Goal: Communication & Community: Share content

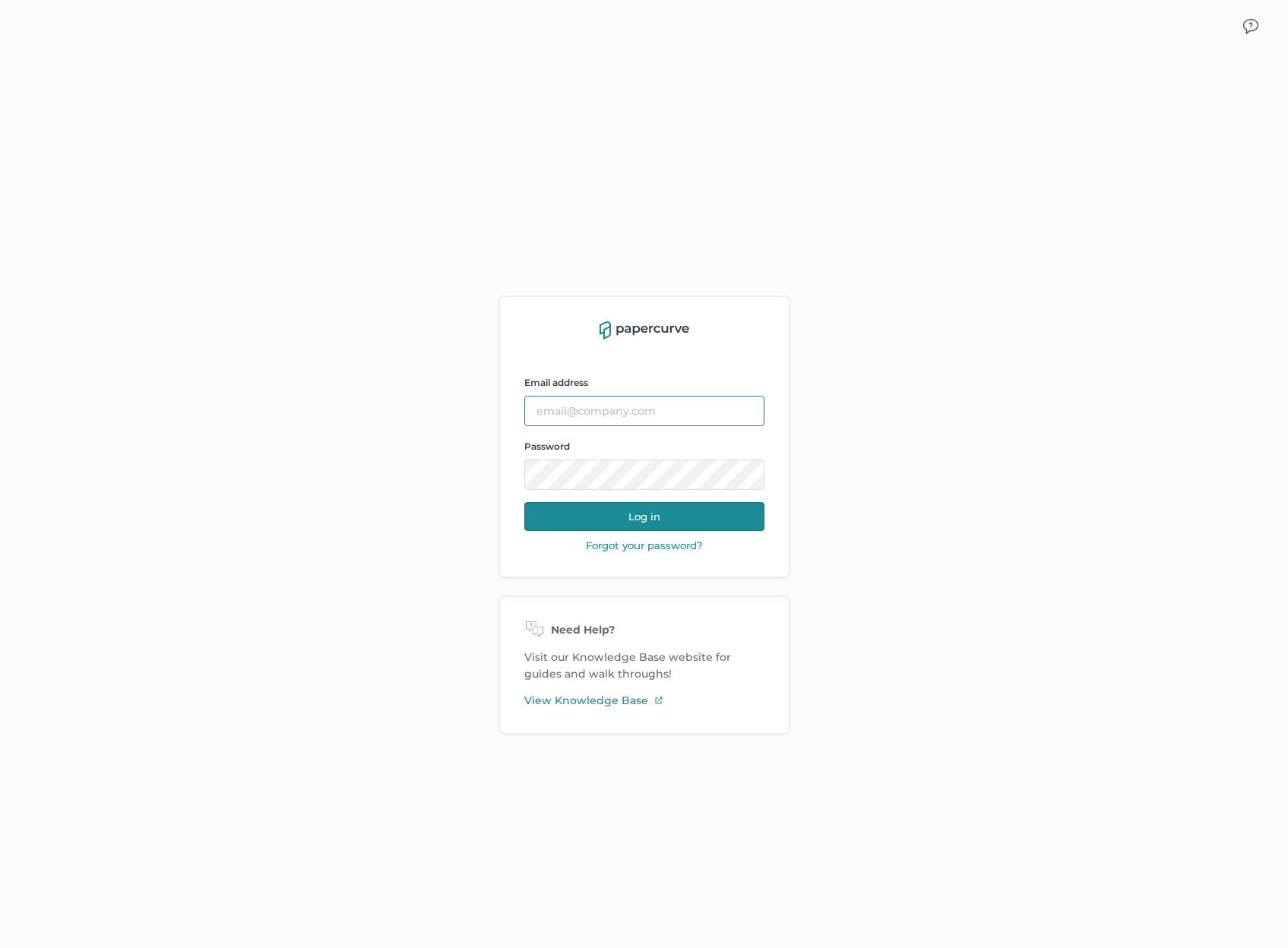
type input "[EMAIL_ADDRESS][DOMAIN_NAME]"
click at [573, 518] on button "Log in" at bounding box center [645, 516] width 240 height 29
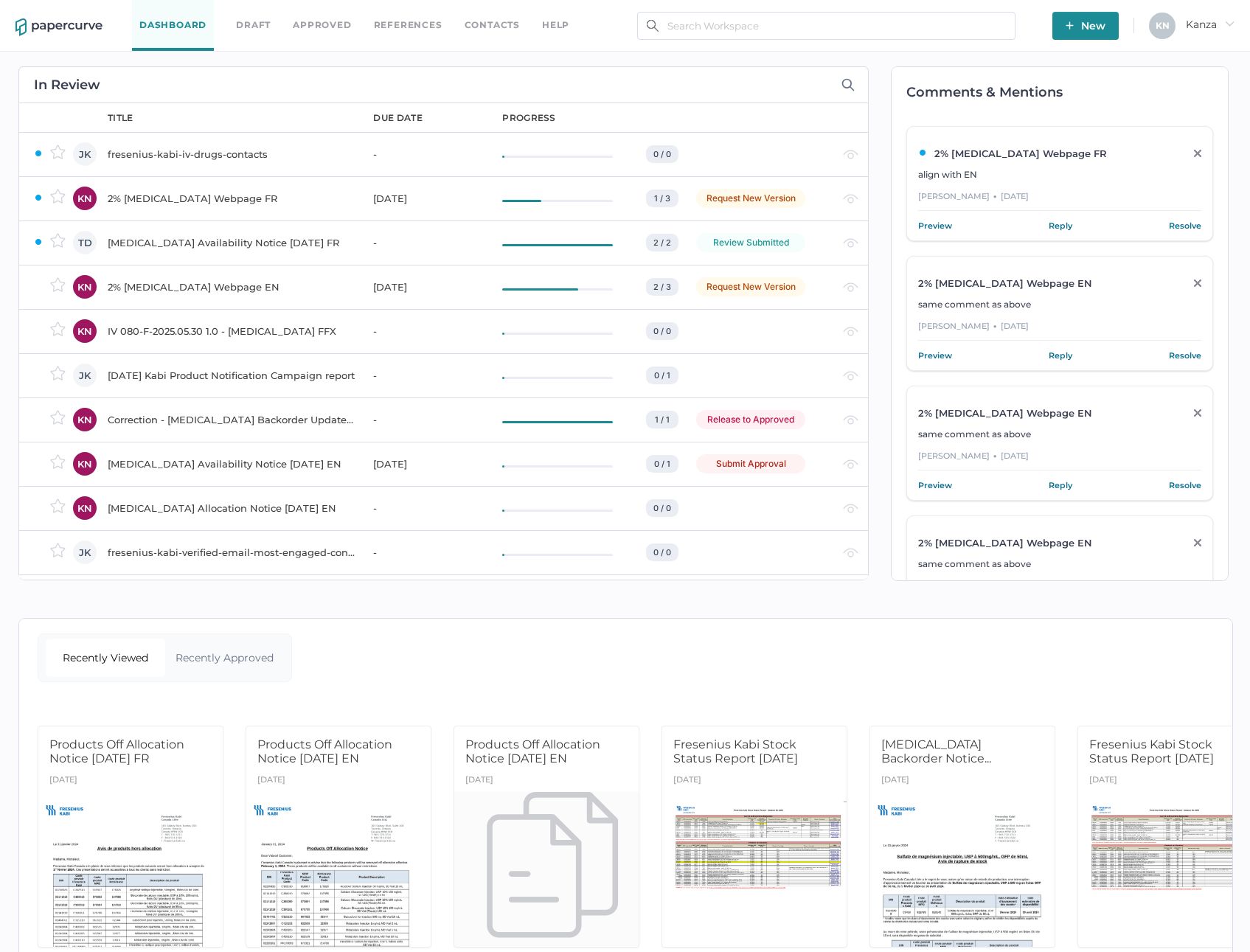
click at [1069, 22] on img "button" at bounding box center [1070, 25] width 8 height 8
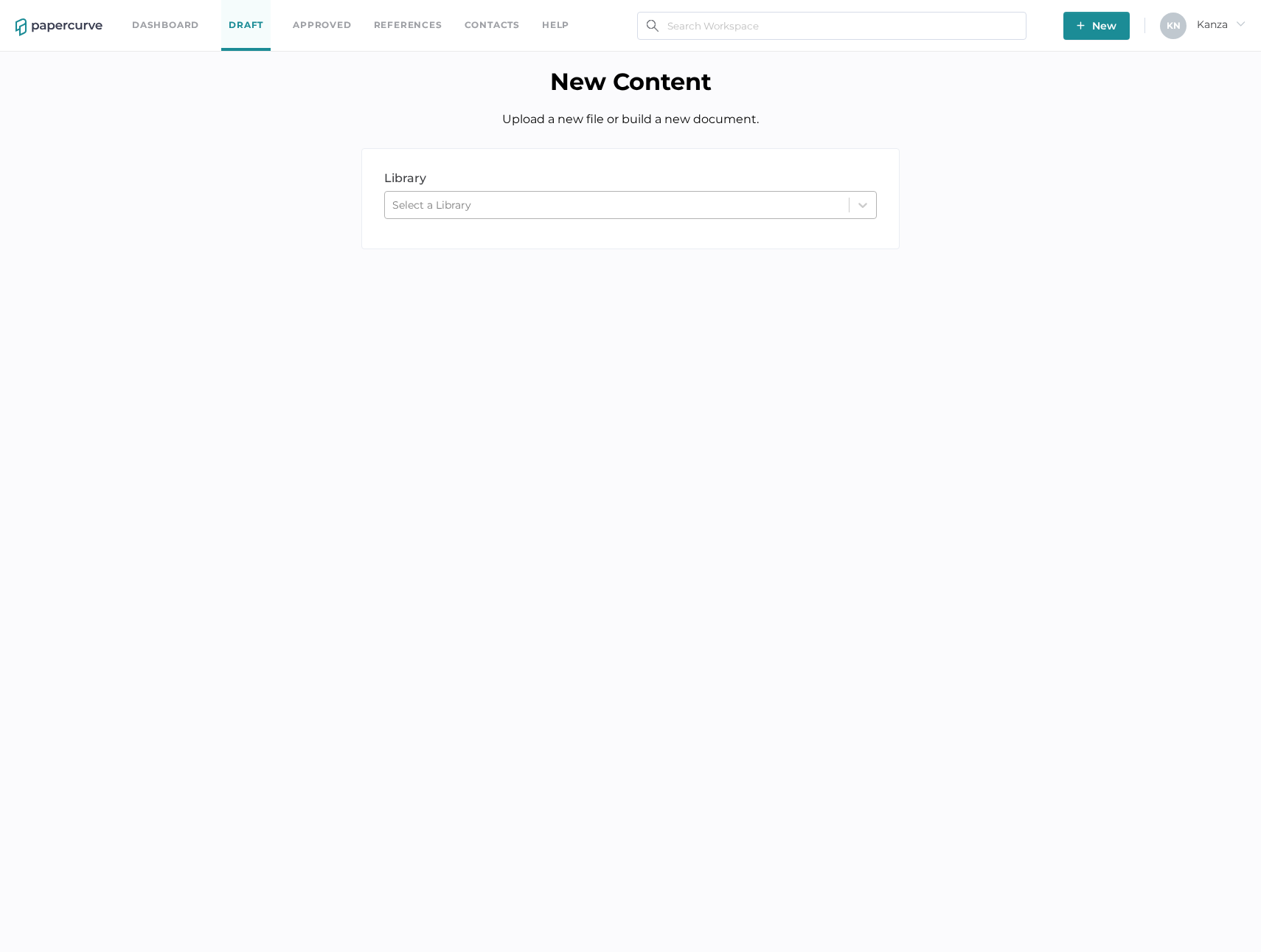
click at [559, 218] on div "Select a Library" at bounding box center [630, 205] width 493 height 28
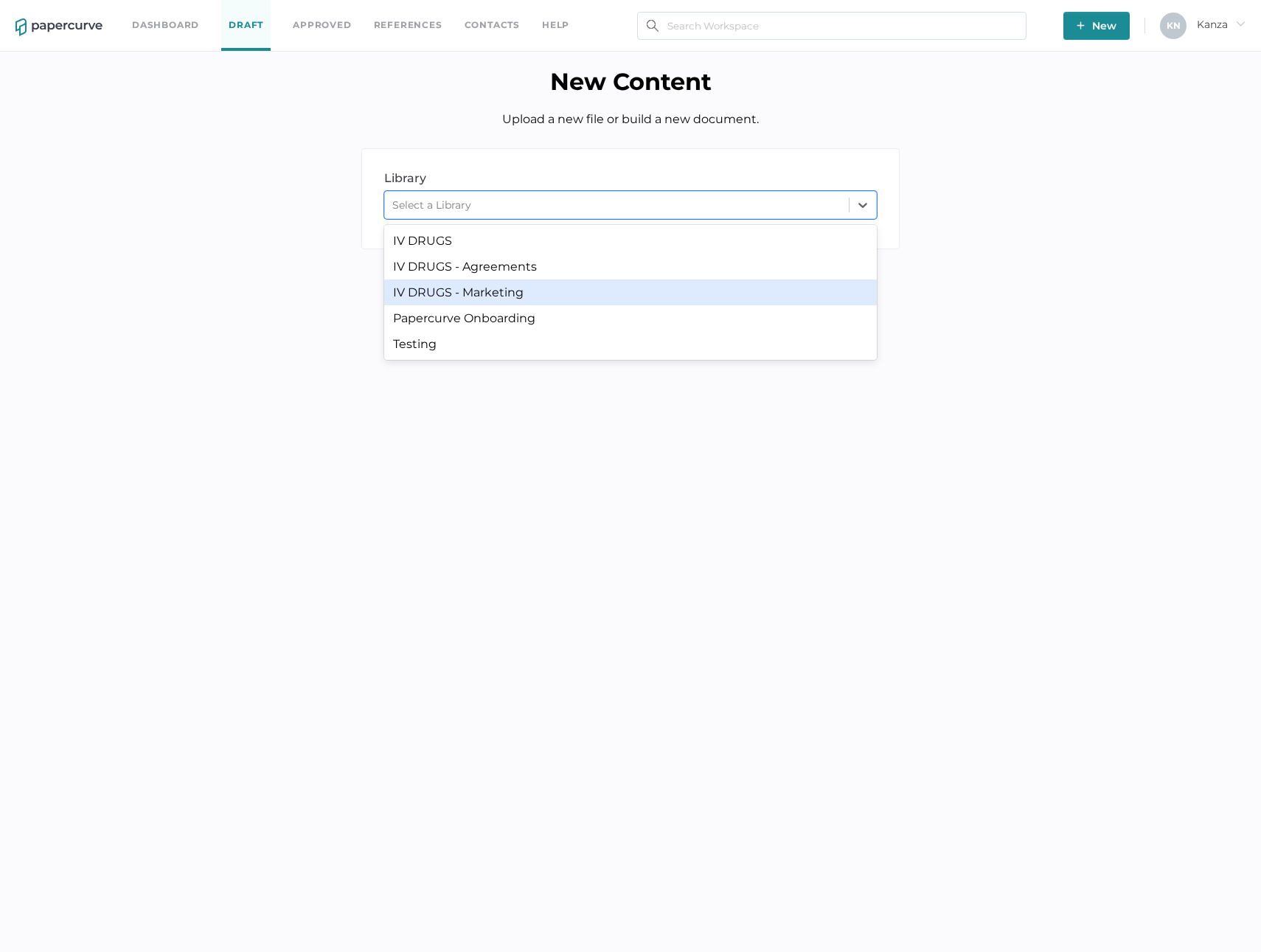
click at [537, 287] on div "IV DRUGS - Marketing" at bounding box center [630, 292] width 493 height 26
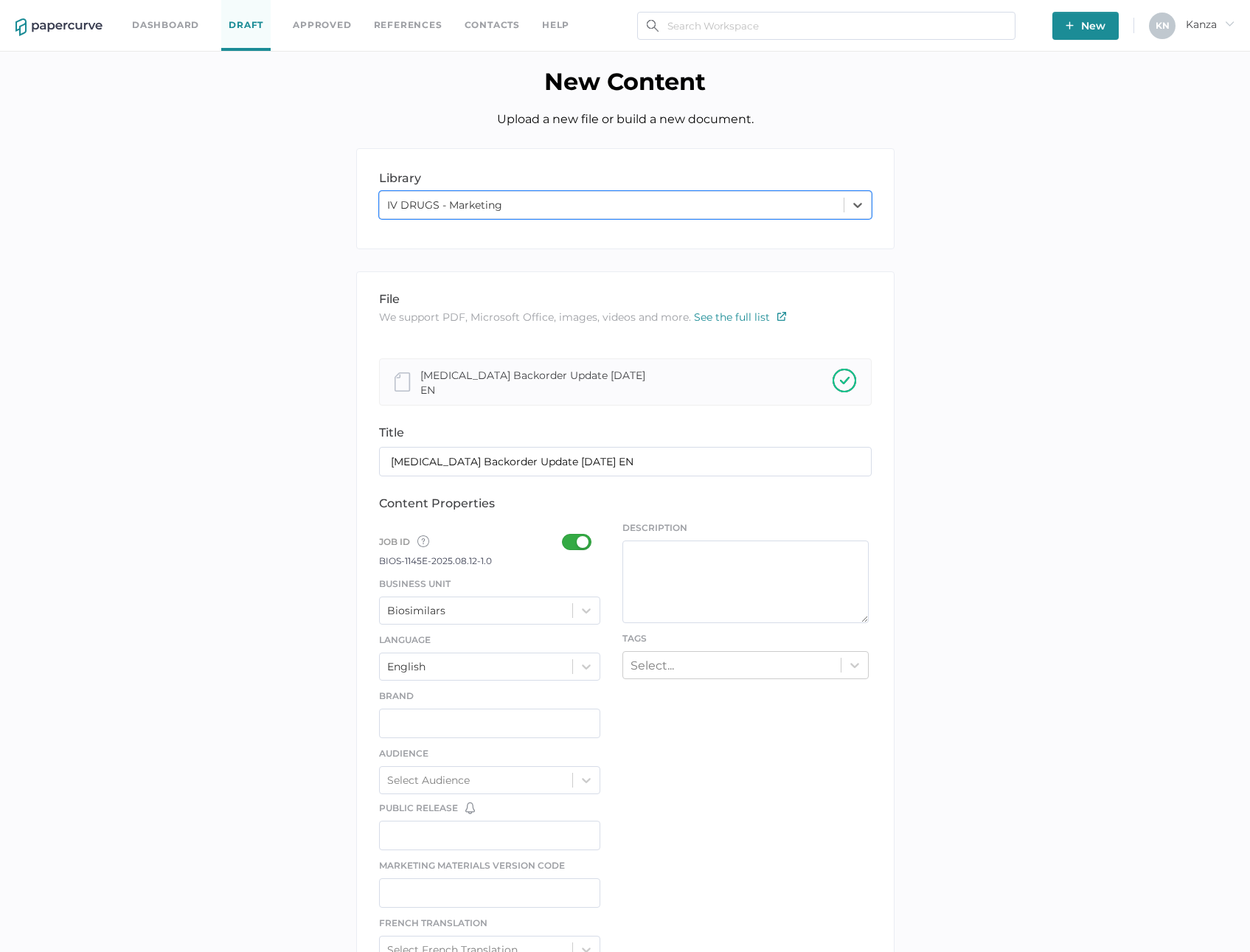
click at [572, 539] on div at bounding box center [580, 542] width 38 height 16
click at [565, 536] on input "checkbox" at bounding box center [565, 536] width 0 height 0
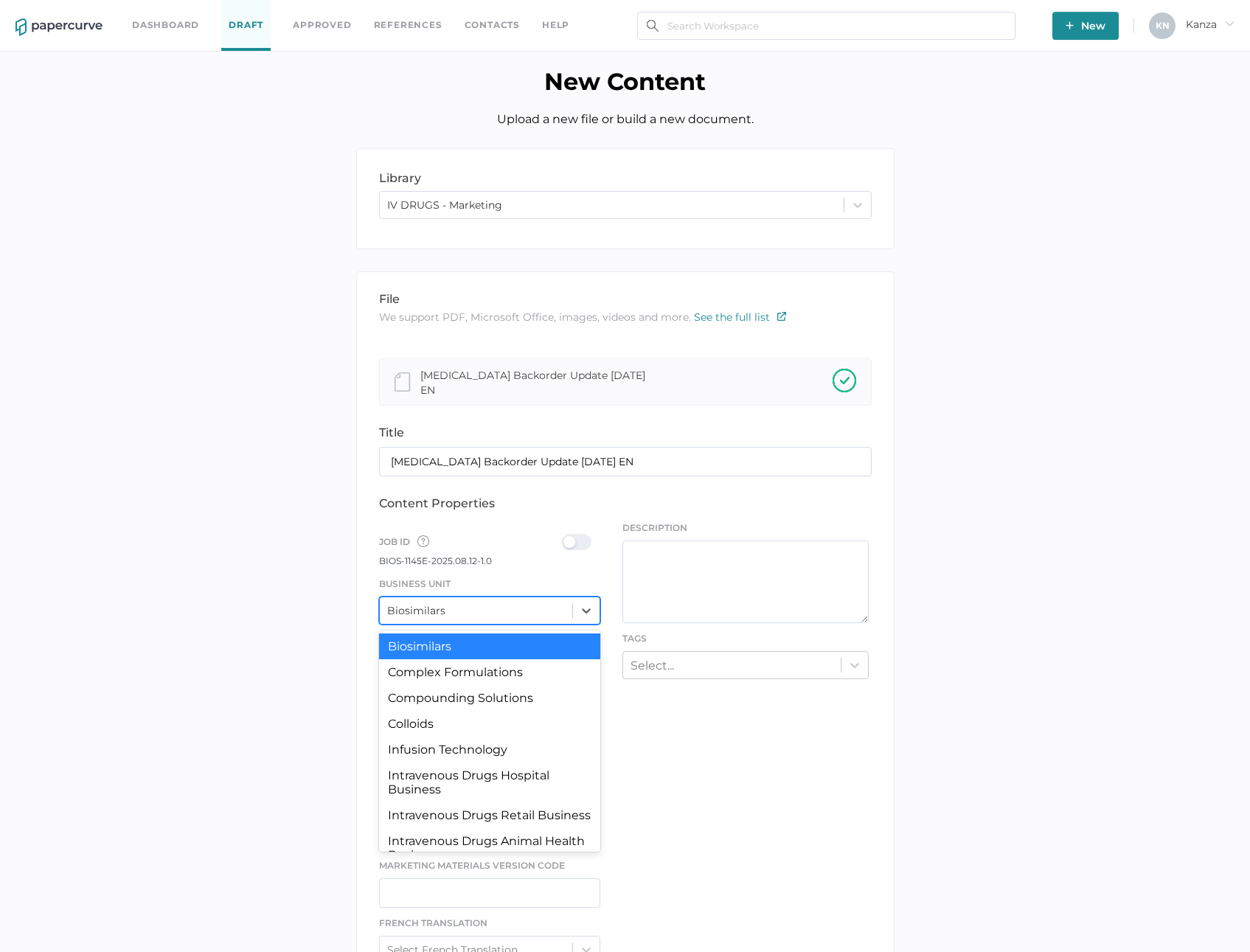
click at [550, 609] on div "Biosimilars" at bounding box center [476, 610] width 193 height 22
click at [517, 764] on div "Intravenous Drugs Hospital Business" at bounding box center [490, 782] width 222 height 40
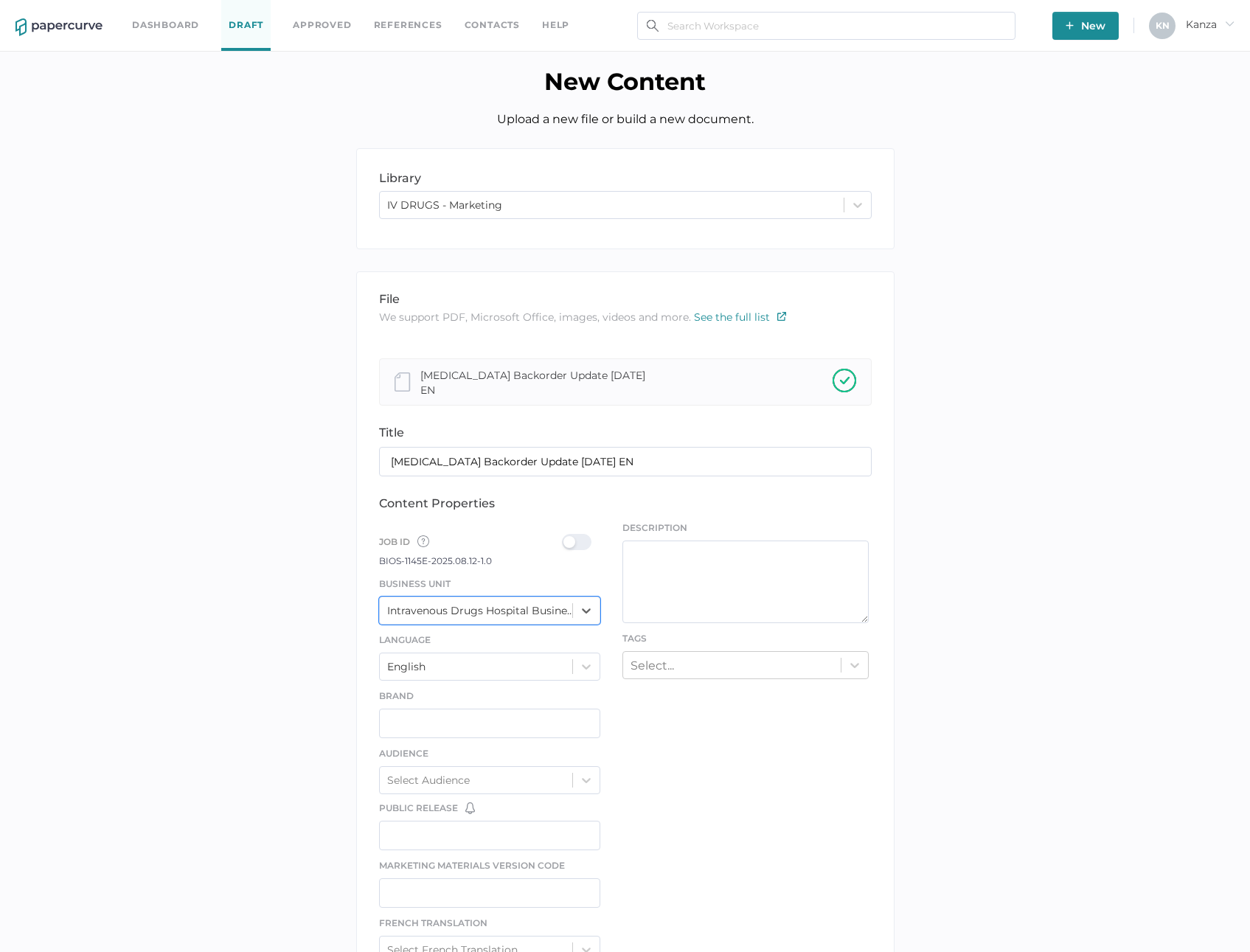
click at [580, 539] on div at bounding box center [580, 542] width 38 height 16
click at [565, 536] on input "checkbox" at bounding box center [565, 536] width 0 height 0
click at [715, 661] on div "Select..." at bounding box center [732, 665] width 218 height 23
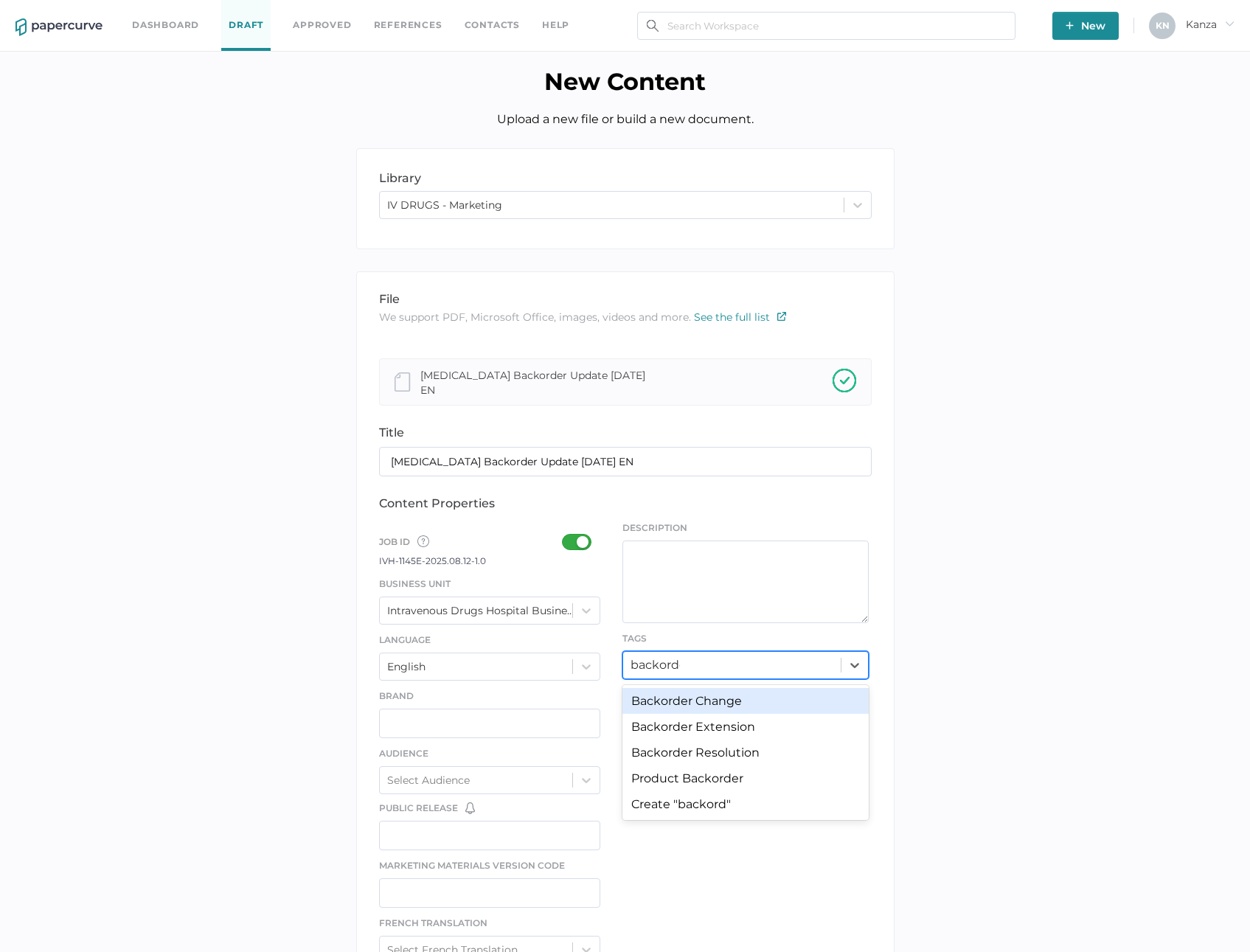
type input "backorder"
click at [731, 725] on div "Backorder Extension" at bounding box center [746, 727] width 246 height 26
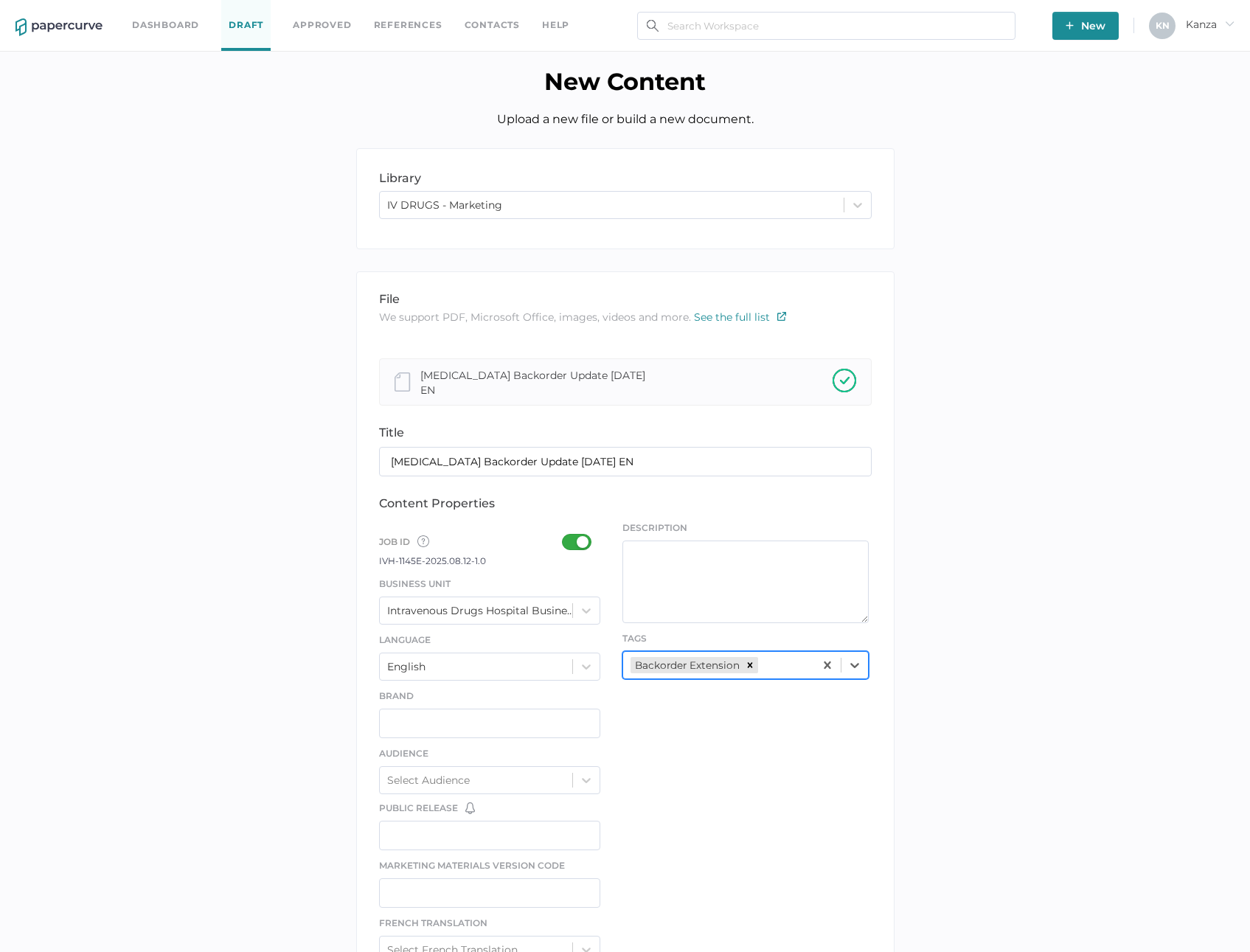
click at [704, 751] on div "file We support PDF, Microsoft Office, images, videos and more. See the full li…" at bounding box center [625, 773] width 538 height 1005
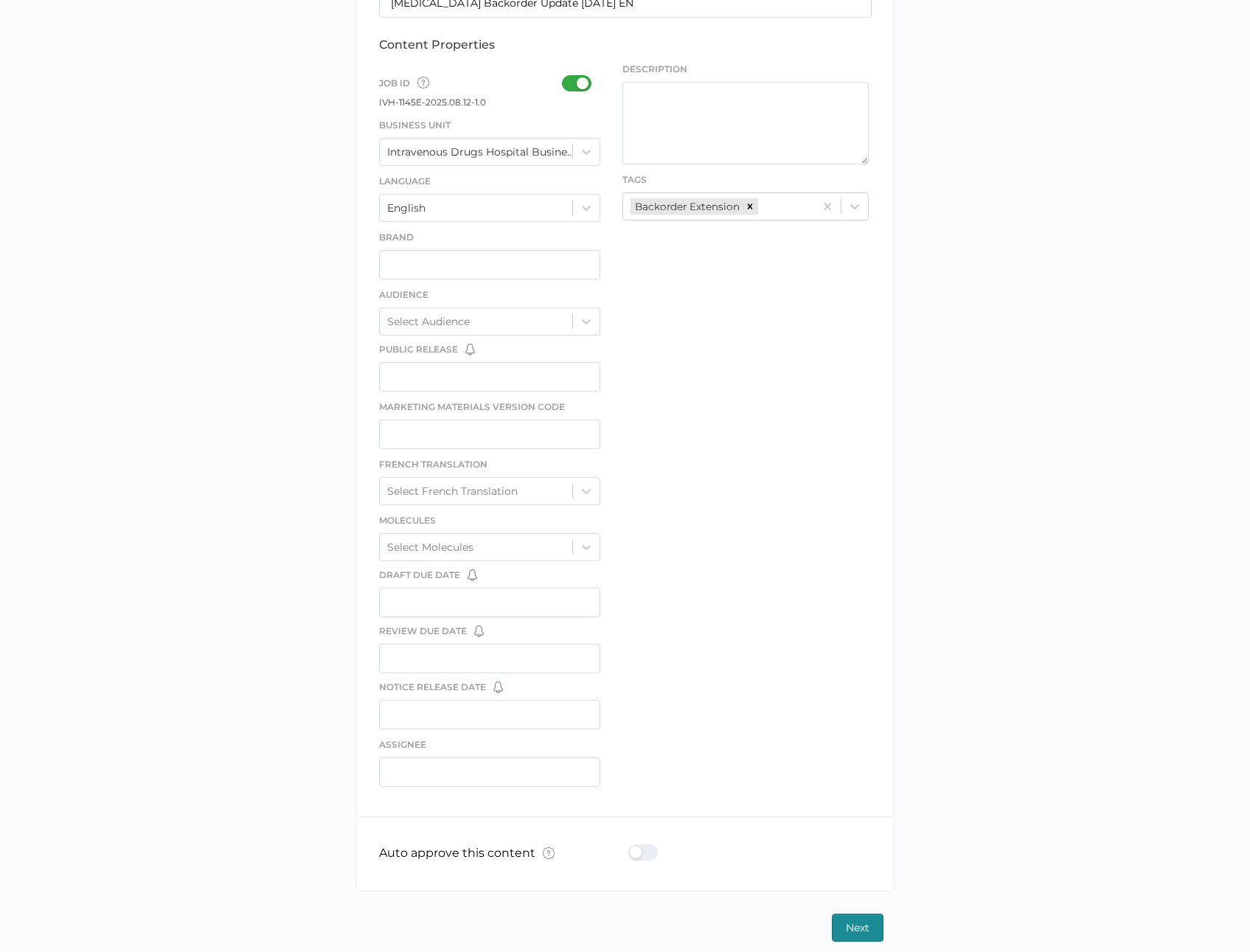
scroll to position [470, 0]
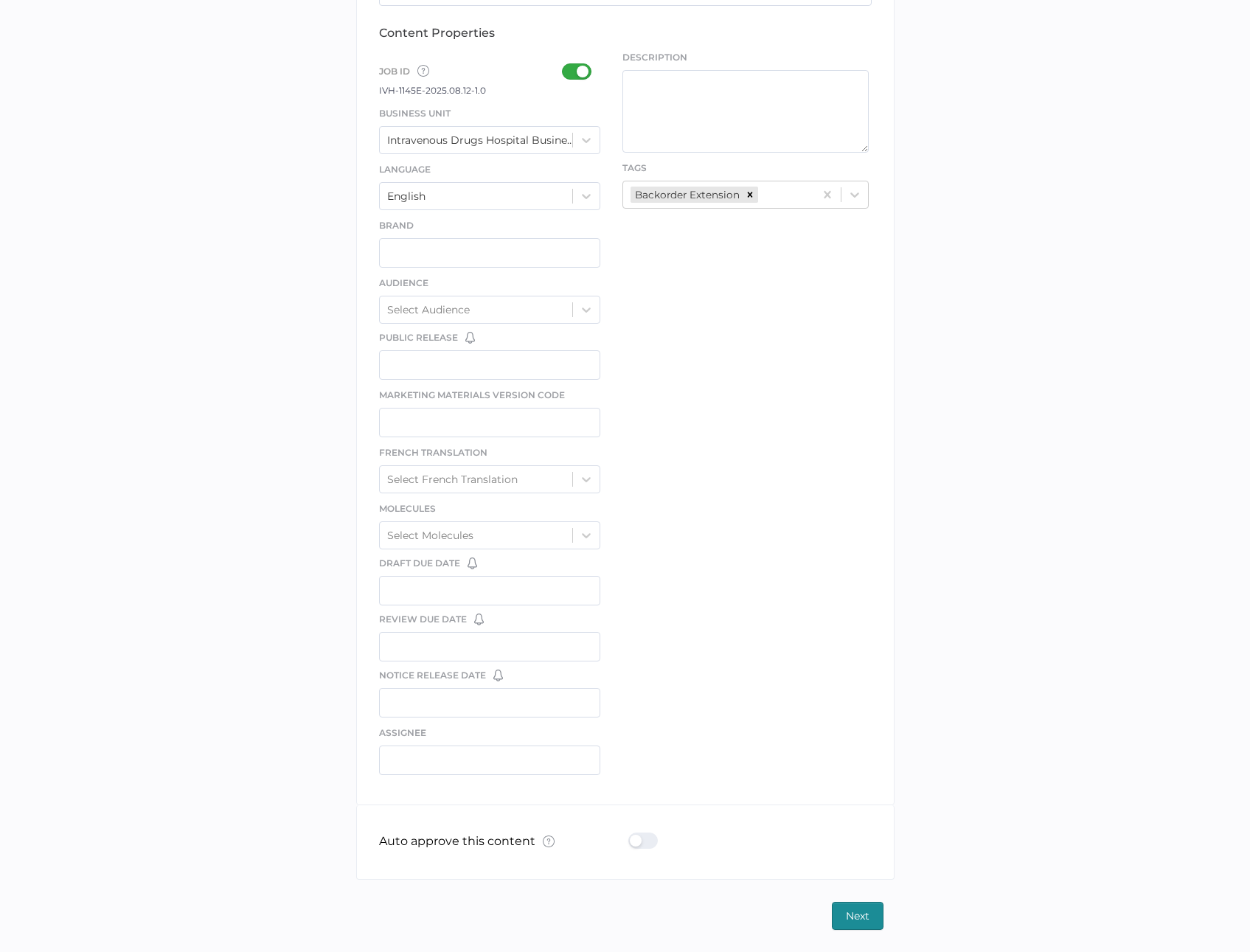
click at [653, 841] on div at bounding box center [647, 841] width 38 height 16
click at [631, 835] on input "checkbox" at bounding box center [631, 835] width 0 height 0
click at [870, 906] on button "Next" at bounding box center [858, 916] width 52 height 28
click at [854, 914] on span "Next" at bounding box center [857, 916] width 23 height 27
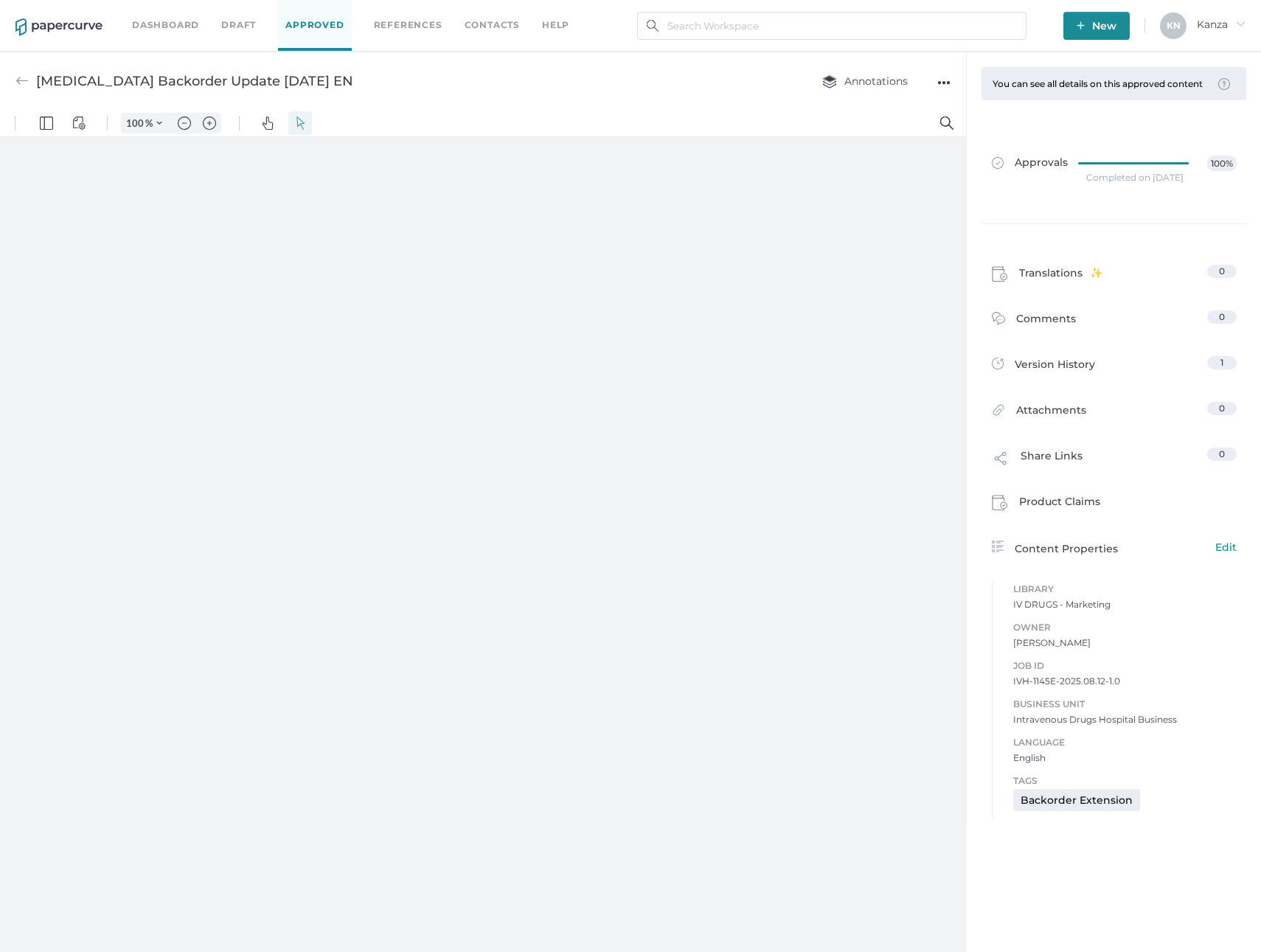
type input "107"
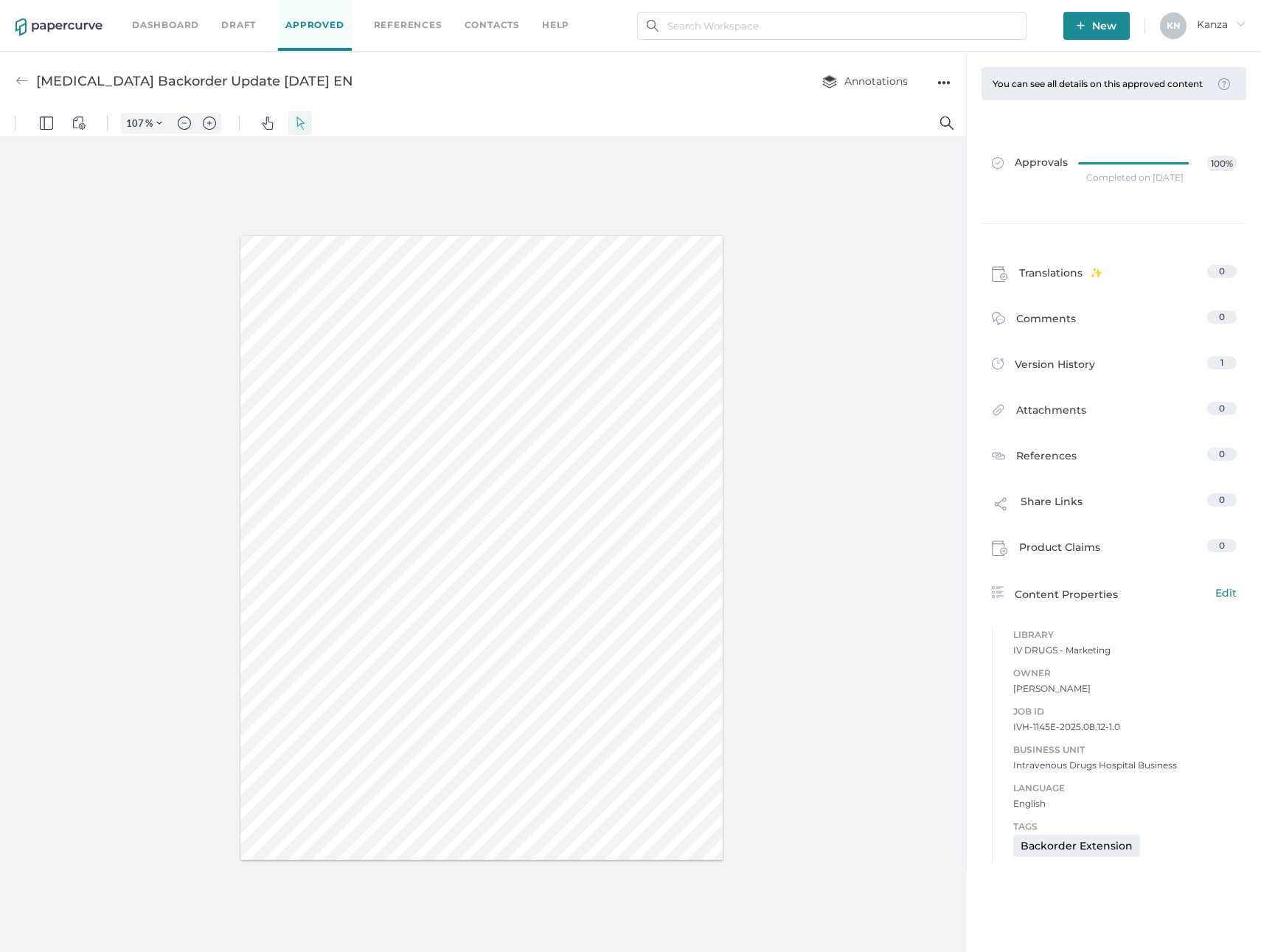
click at [579, 80] on div "[MEDICAL_DATA] Backorder Update [DATE] EN Annotations ●●●" at bounding box center [483, 81] width 966 height 58
click at [1081, 34] on span "New" at bounding box center [1096, 26] width 40 height 28
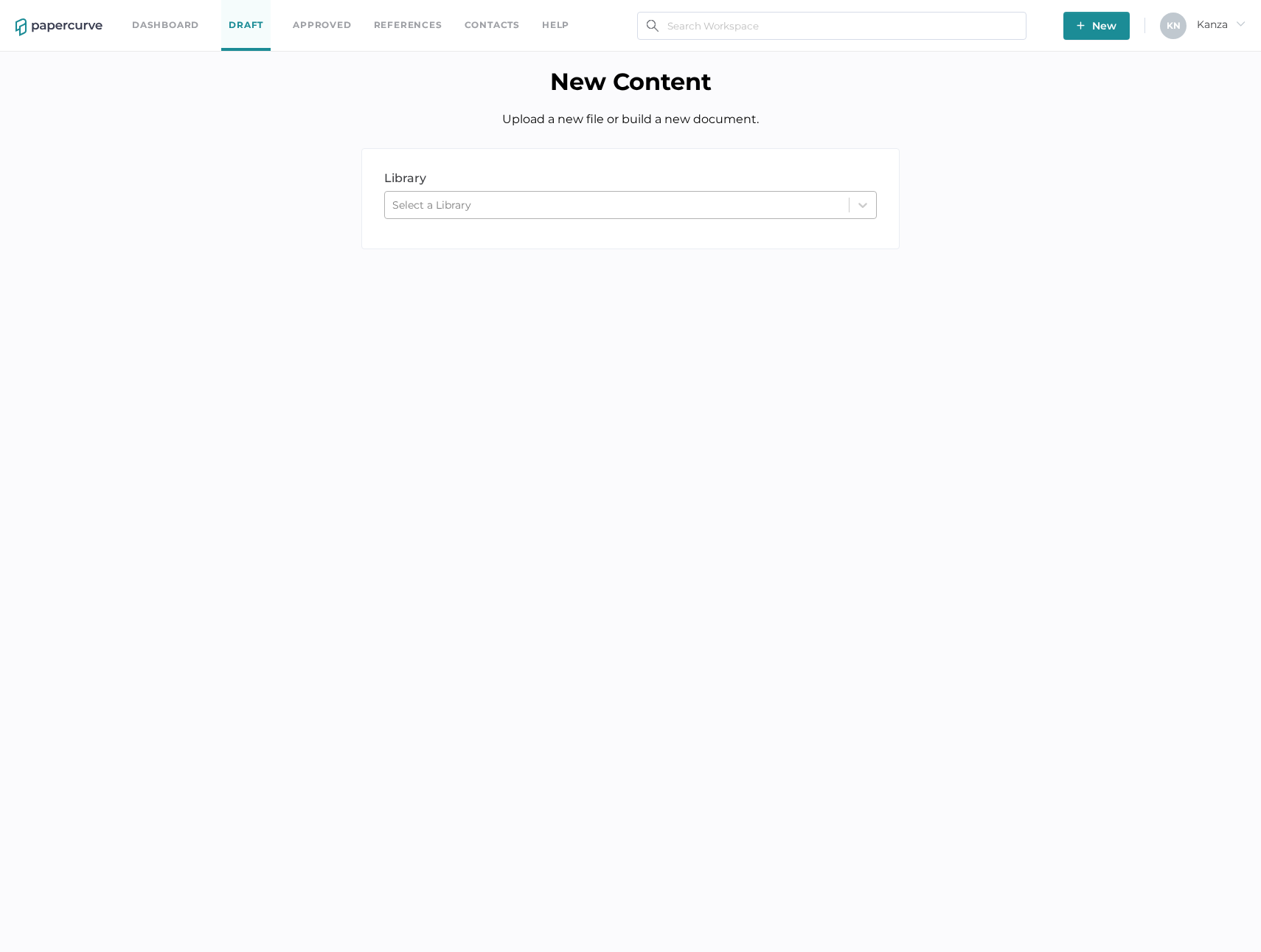
click at [585, 213] on div "Select a Library" at bounding box center [617, 205] width 464 height 22
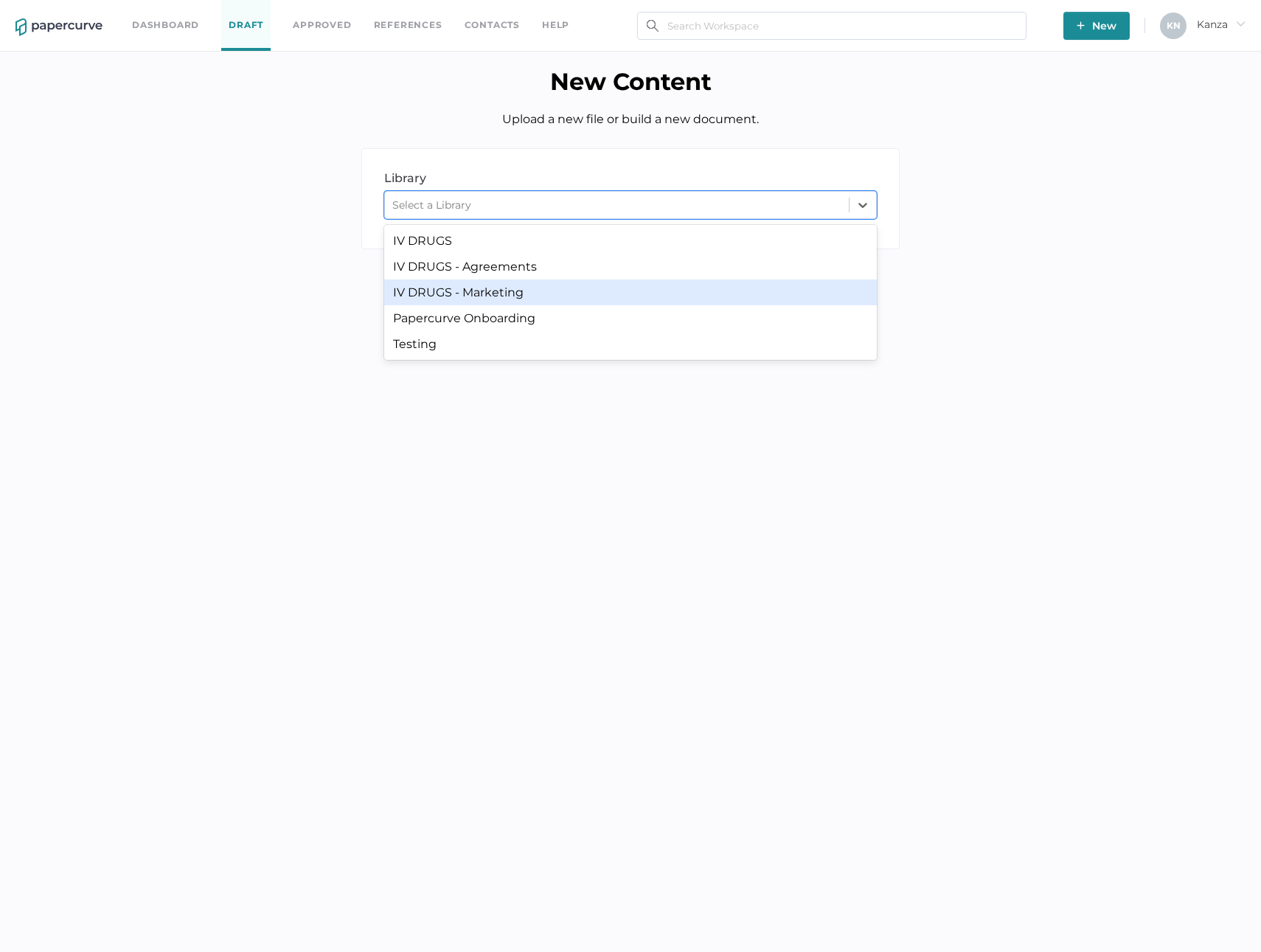
click at [503, 292] on div "IV DRUGS - Marketing" at bounding box center [630, 292] width 493 height 26
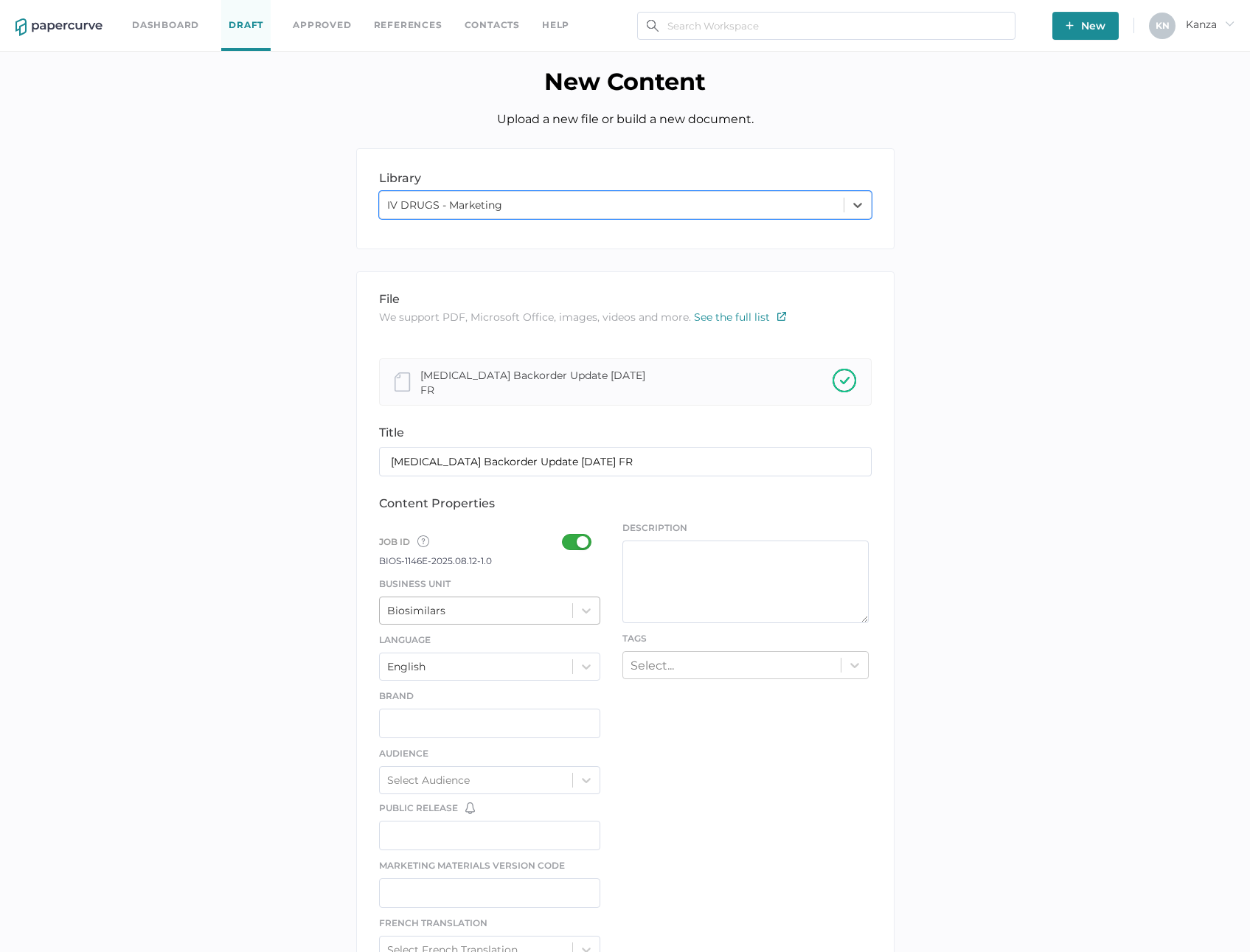
click at [542, 600] on div "Biosimilars" at bounding box center [476, 610] width 193 height 22
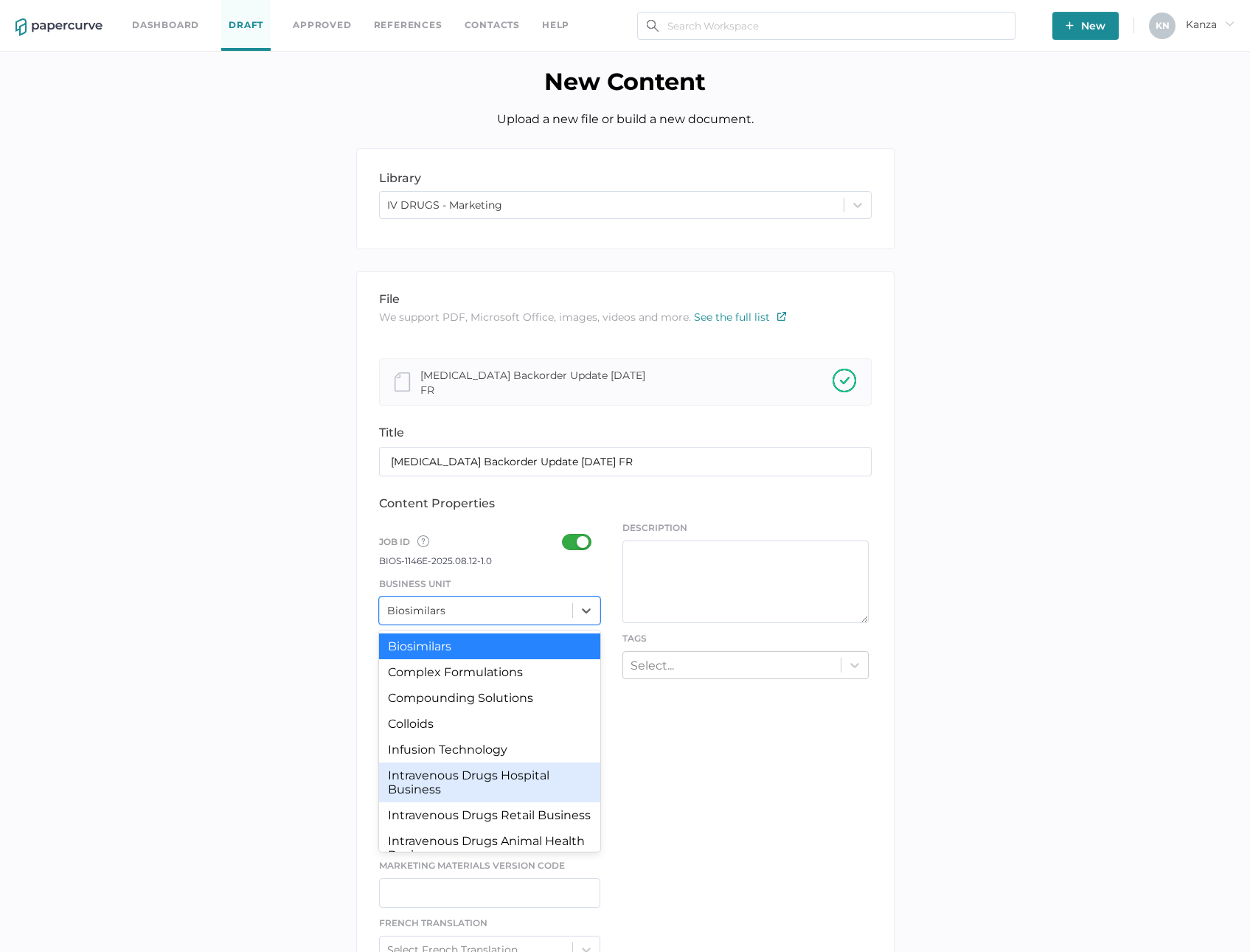
click at [511, 776] on div "Intravenous Drugs Hospital Business" at bounding box center [490, 782] width 222 height 40
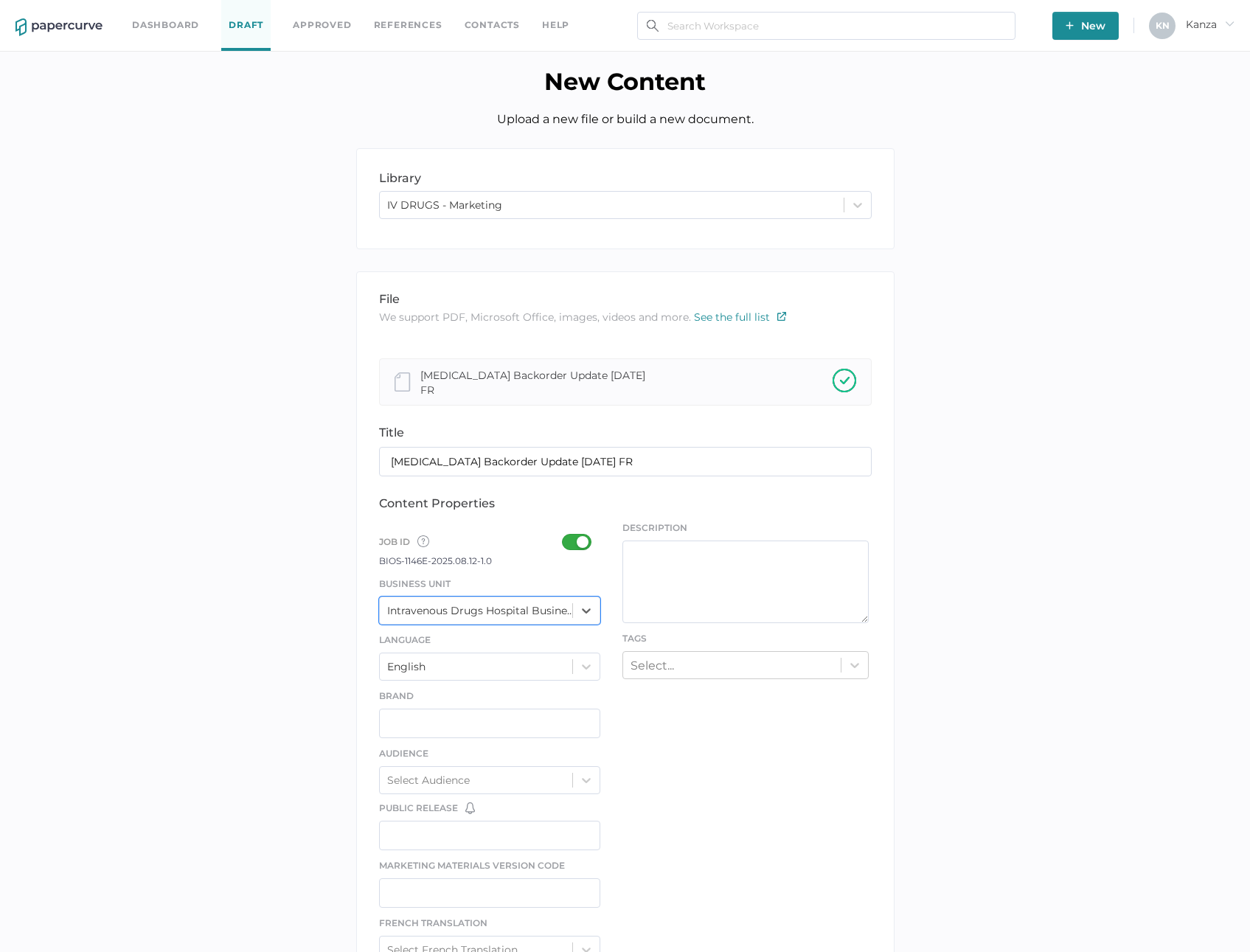
click at [582, 535] on div at bounding box center [580, 542] width 38 height 16
click at [565, 536] on input "checkbox" at bounding box center [565, 536] width 0 height 0
click at [576, 535] on div at bounding box center [580, 542] width 38 height 16
click at [565, 536] on input "checkbox" at bounding box center [565, 536] width 0 height 0
click at [700, 665] on div "Select..." at bounding box center [732, 665] width 218 height 23
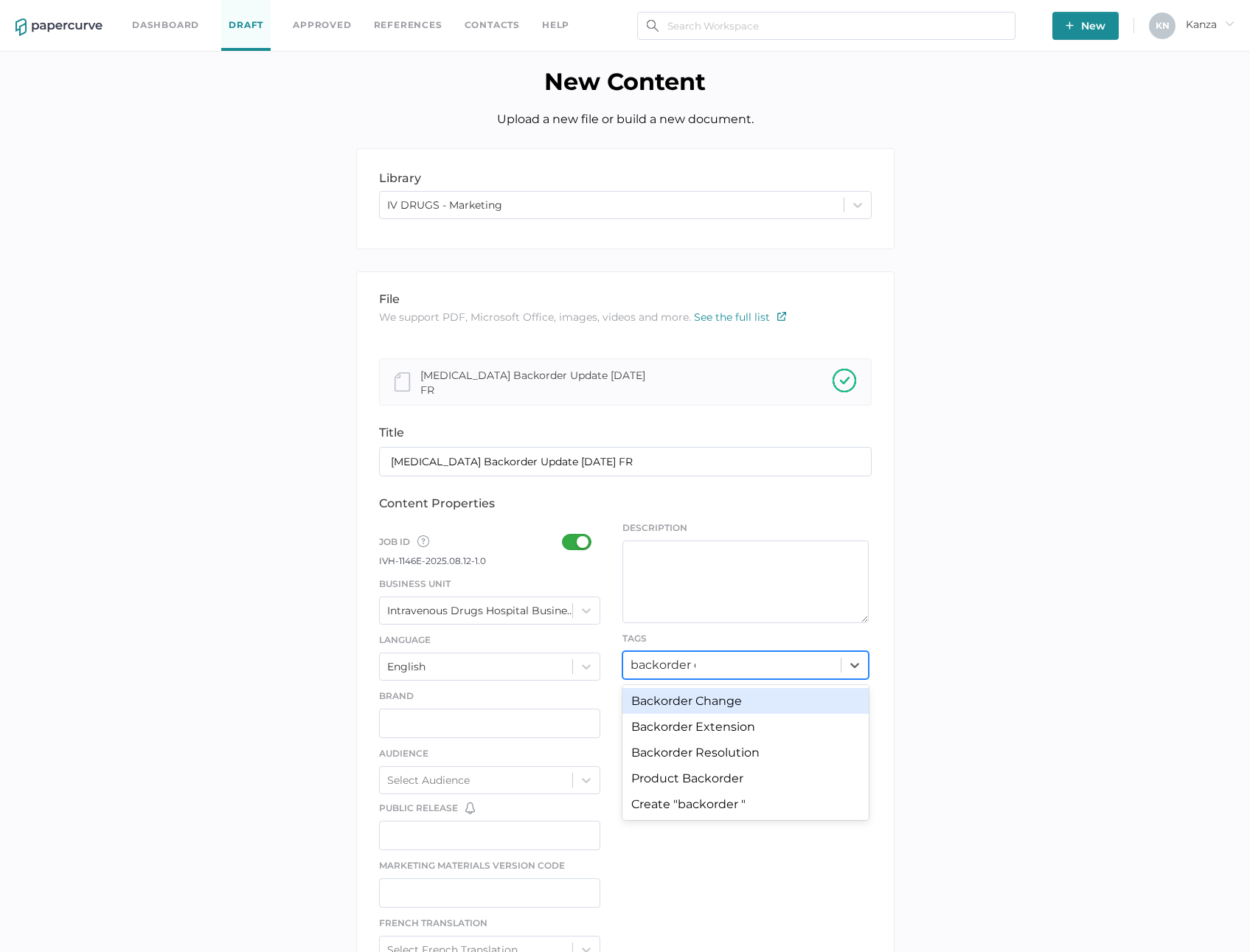
type input "backorder ex"
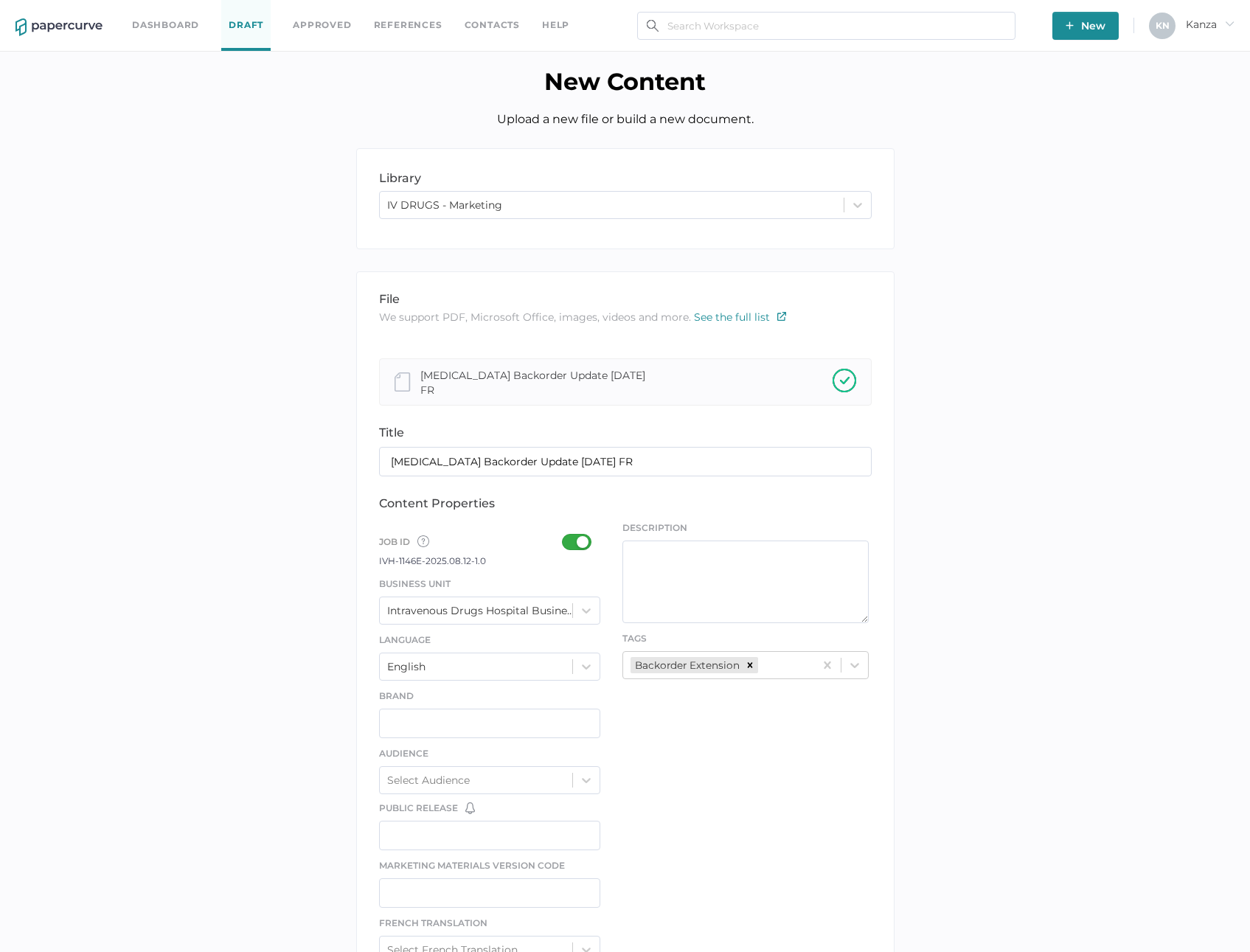
click at [693, 758] on div "file We support PDF, Microsoft Office, images, videos and more. See the full li…" at bounding box center [625, 773] width 538 height 1005
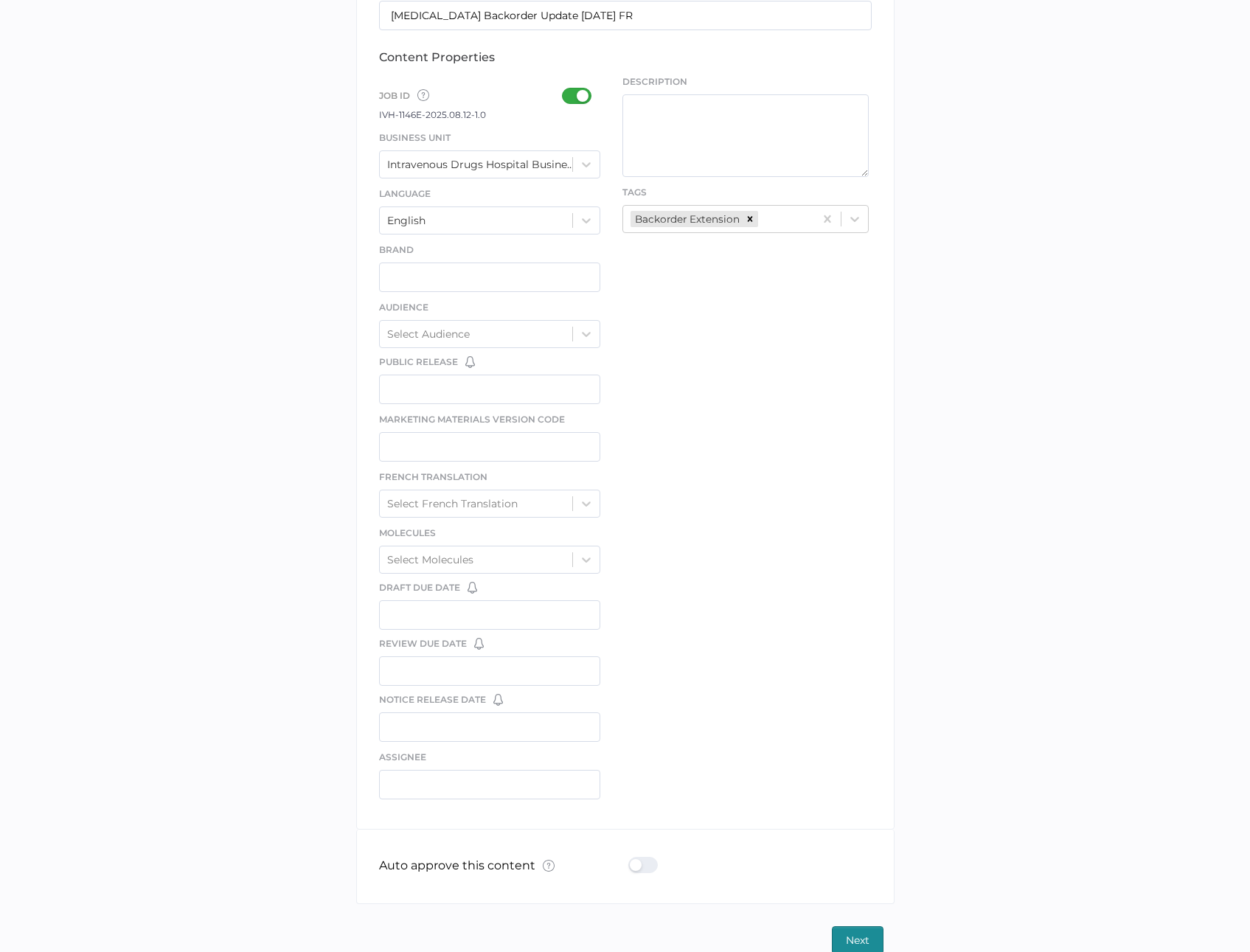
scroll to position [470, 0]
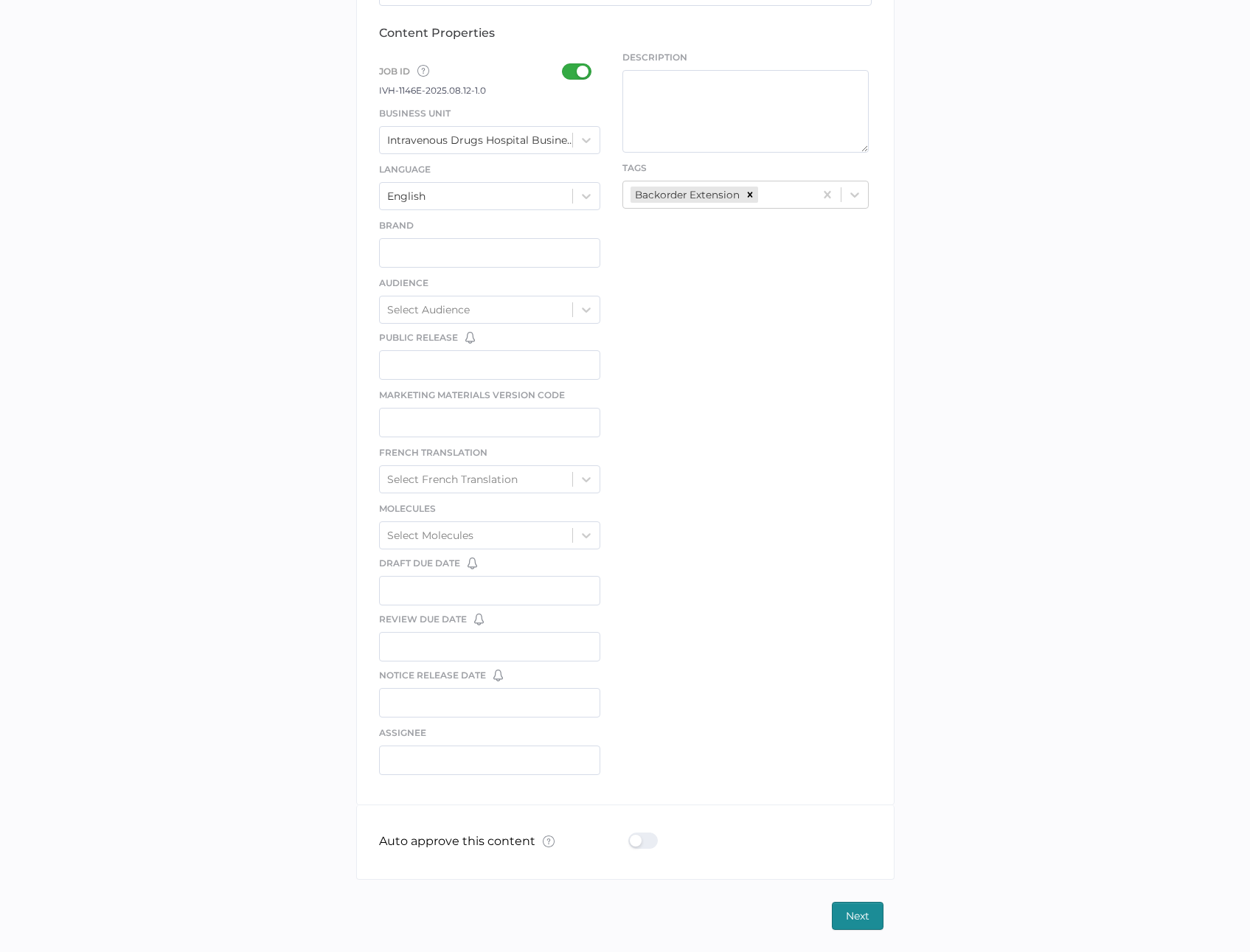
click at [650, 840] on div at bounding box center [647, 841] width 38 height 16
click at [631, 835] on input "checkbox" at bounding box center [631, 835] width 0 height 0
click at [857, 912] on span "Next" at bounding box center [857, 916] width 23 height 27
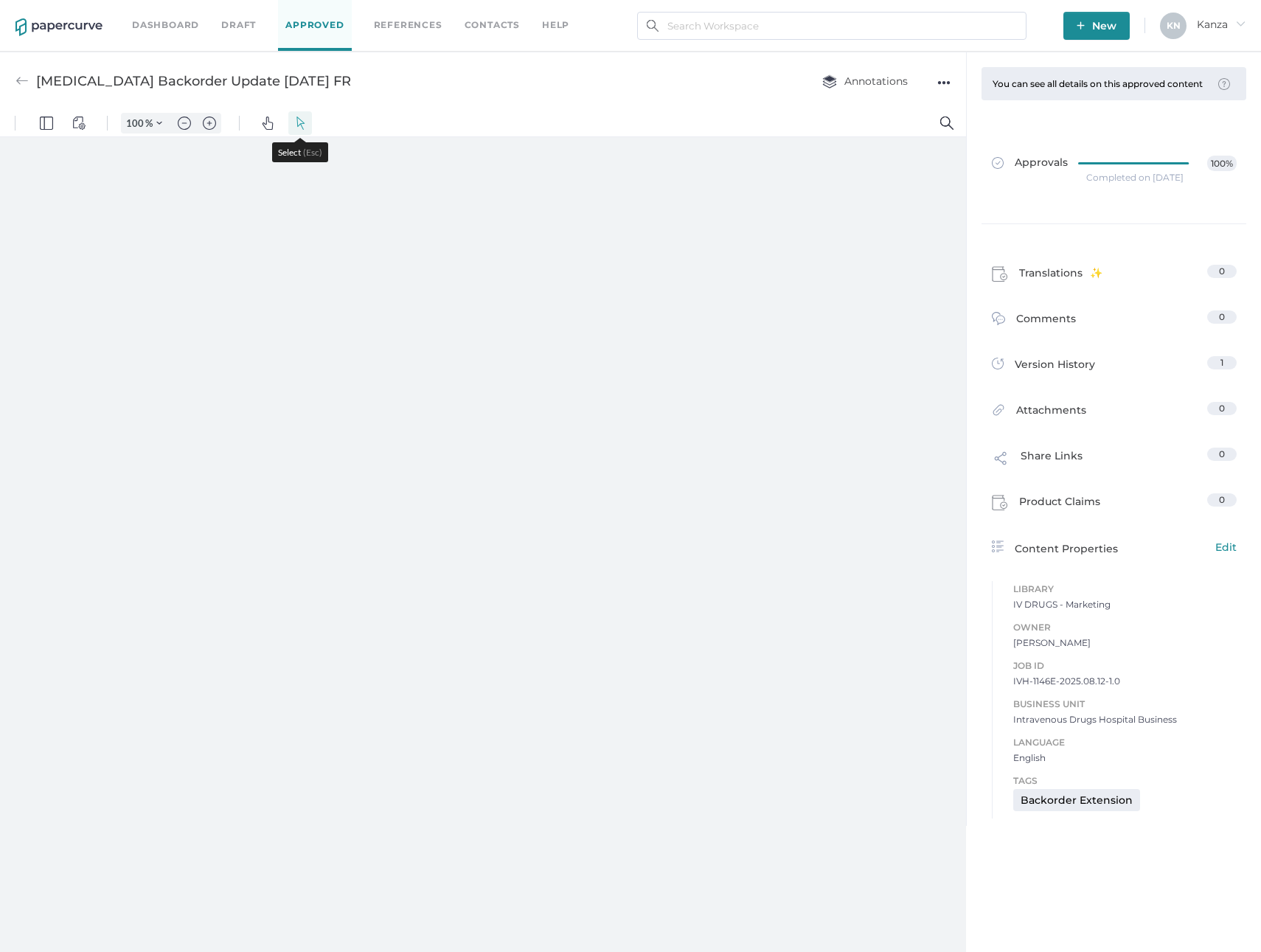
type input "107"
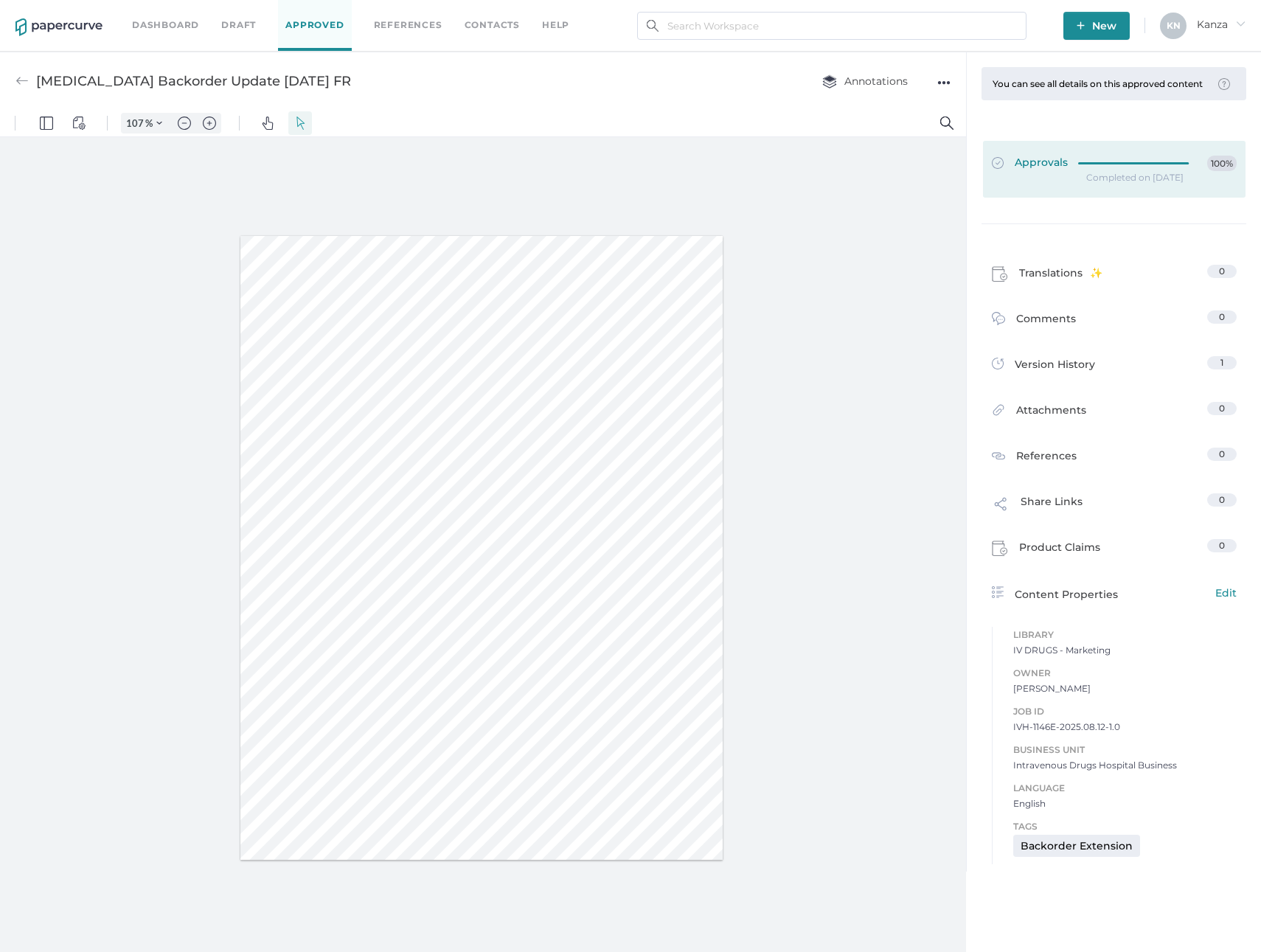
click at [1111, 170] on div at bounding box center [1138, 164] width 120 height 16
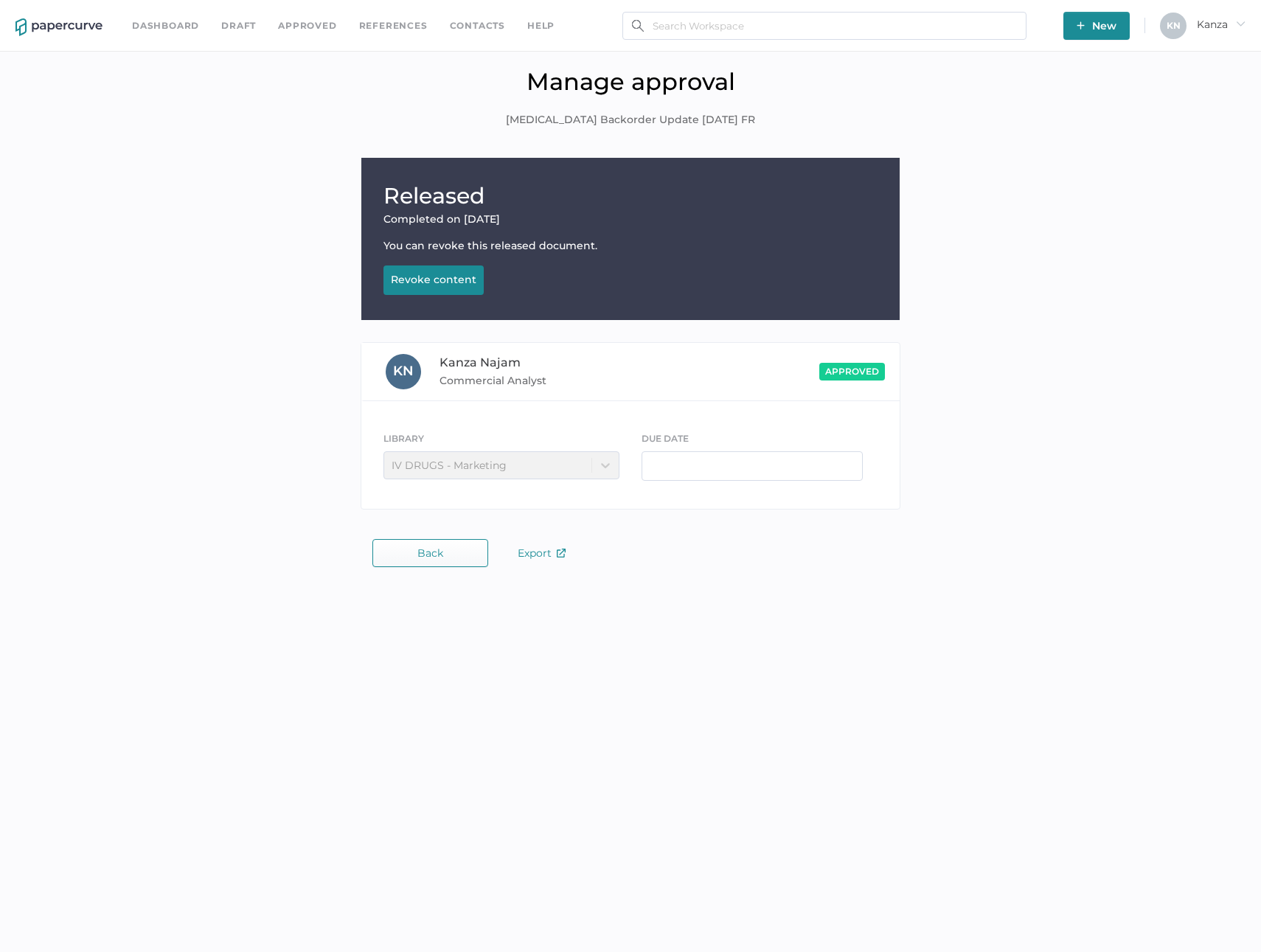
click at [386, 282] on button "Revoke content Revoking..." at bounding box center [434, 280] width 100 height 29
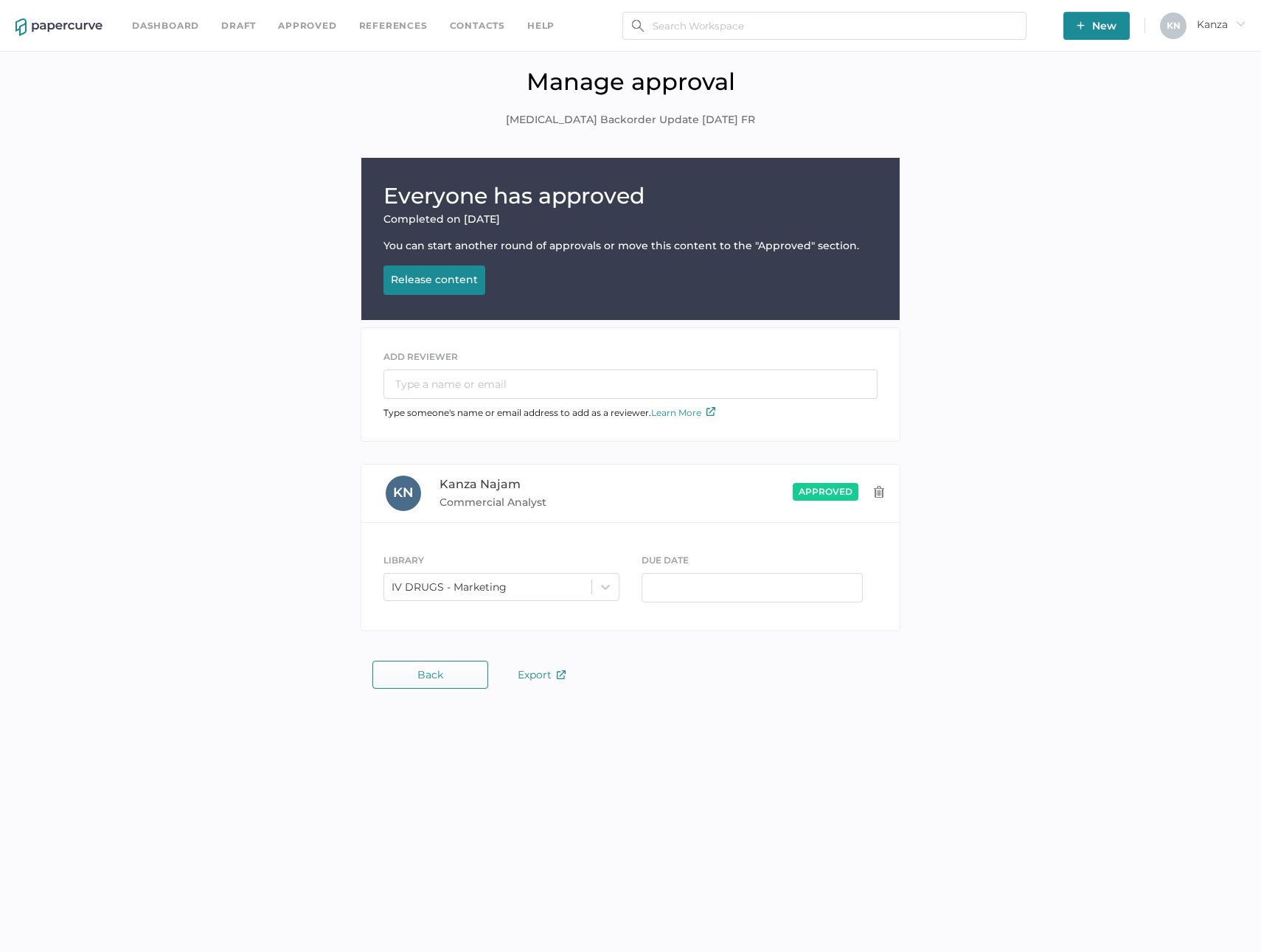
click at [429, 680] on span "Back" at bounding box center [431, 674] width 26 height 12
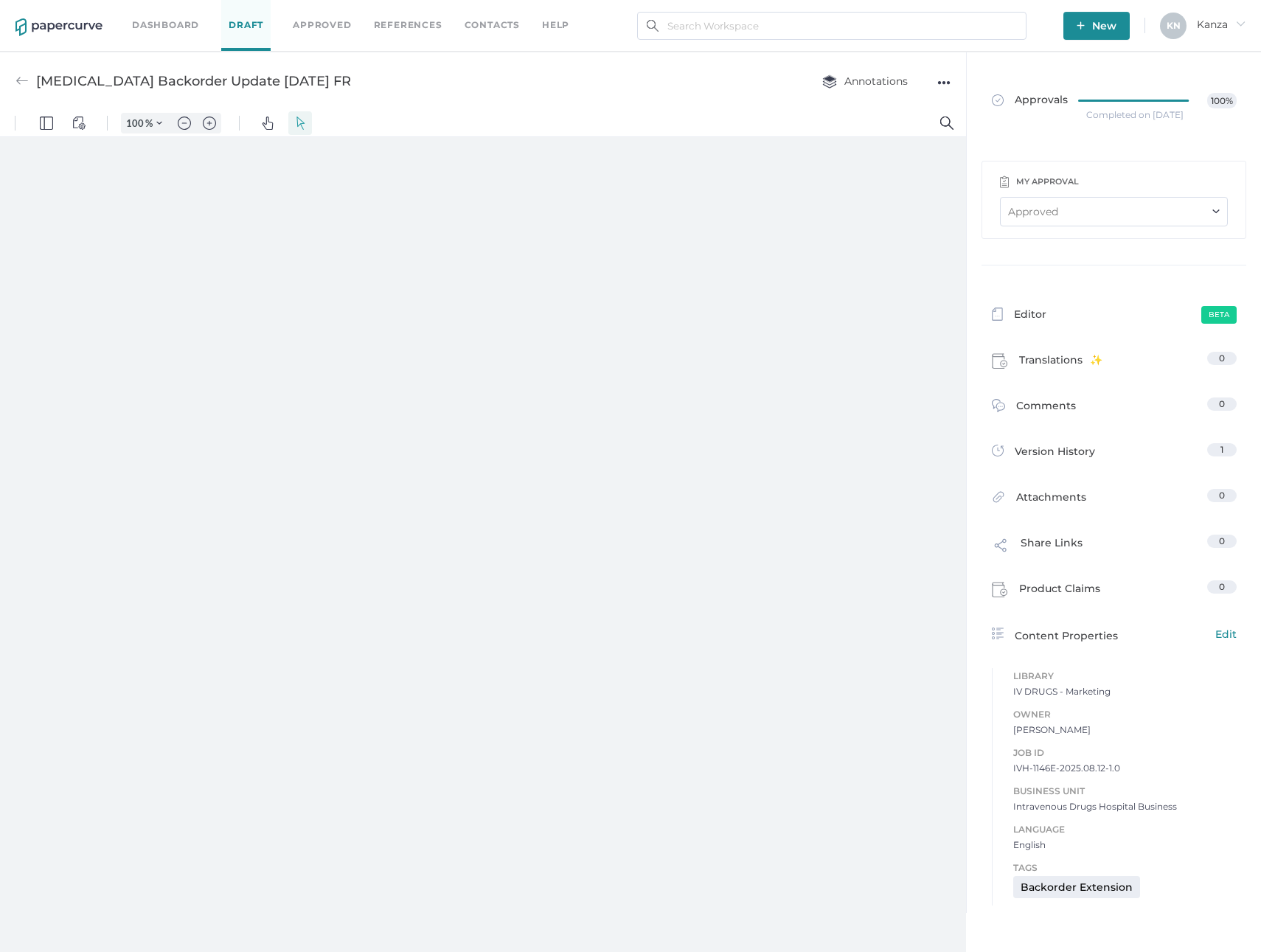
type input "107"
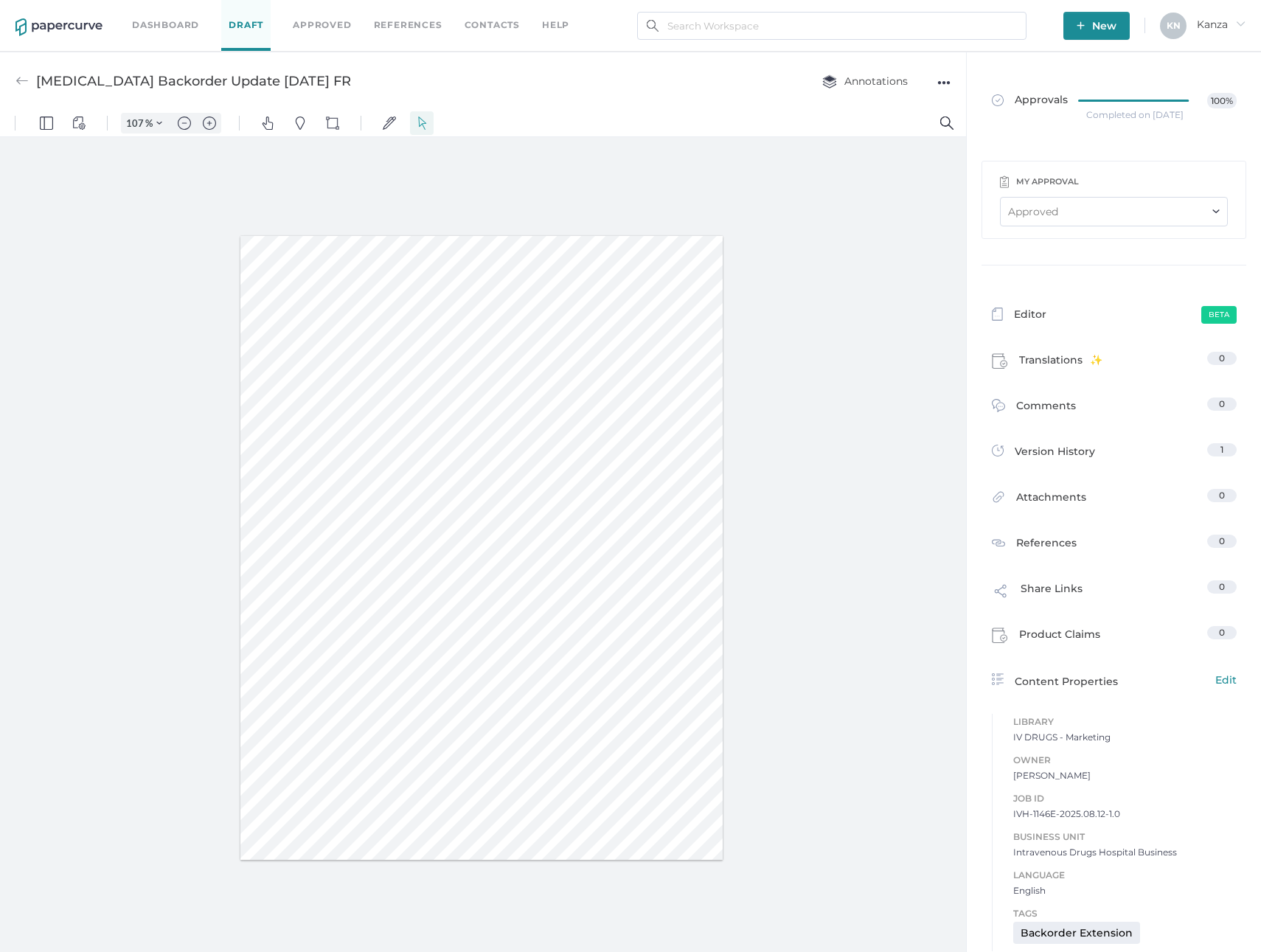
click at [939, 76] on div "●●●" at bounding box center [944, 83] width 13 height 21
click at [879, 194] on span "Upload new version" at bounding box center [885, 194] width 102 height 28
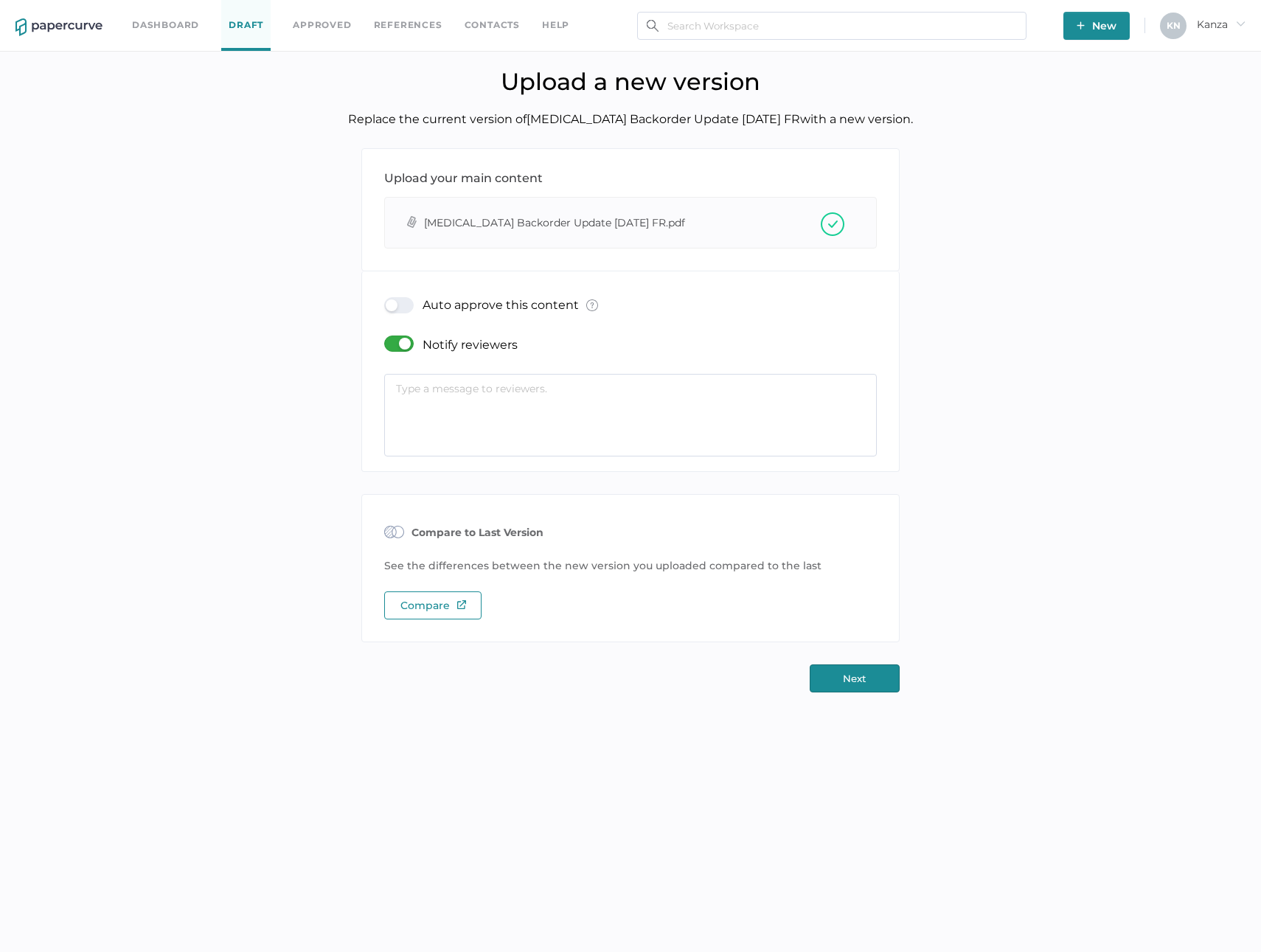
click at [401, 342] on div at bounding box center [403, 344] width 38 height 16
click at [387, 338] on input "checkbox" at bounding box center [387, 338] width 0 height 0
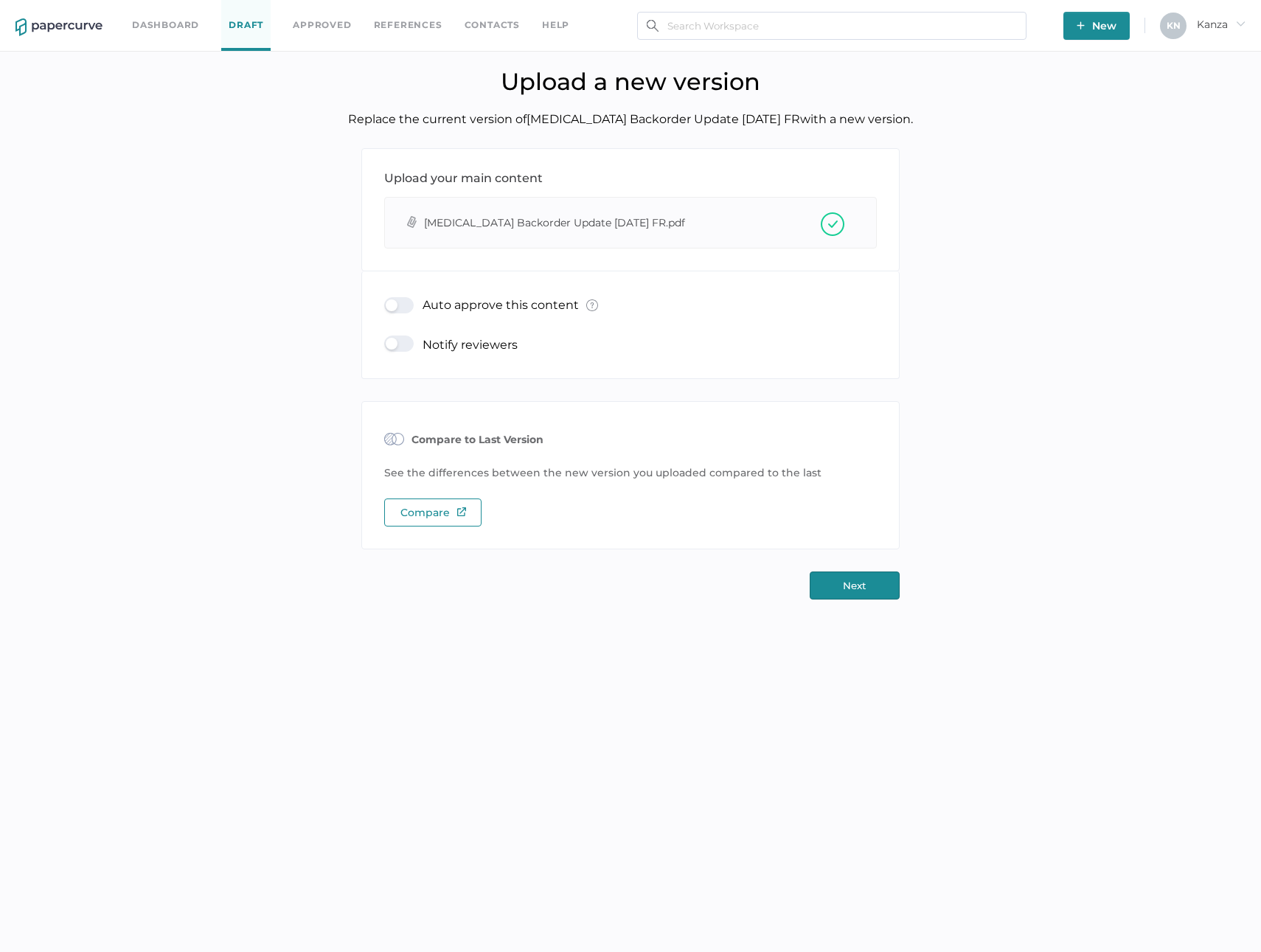
click at [415, 304] on div at bounding box center [403, 305] width 38 height 16
click at [387, 300] on input "checkbox" at bounding box center [387, 300] width 0 height 0
type input "[EMAIL_ADDRESS][DOMAIN_NAME]"
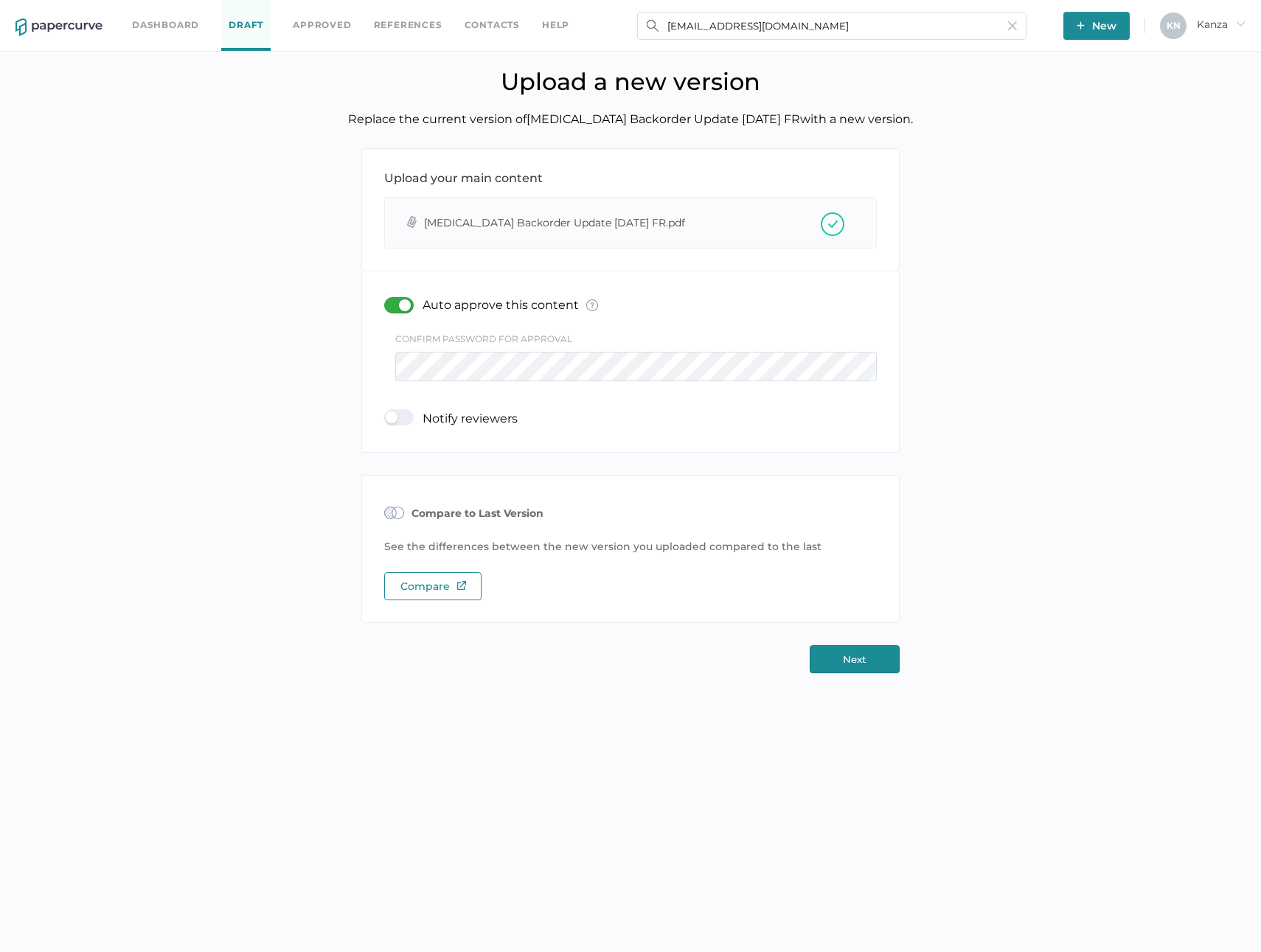
click at [851, 652] on button "Next" at bounding box center [854, 659] width 90 height 28
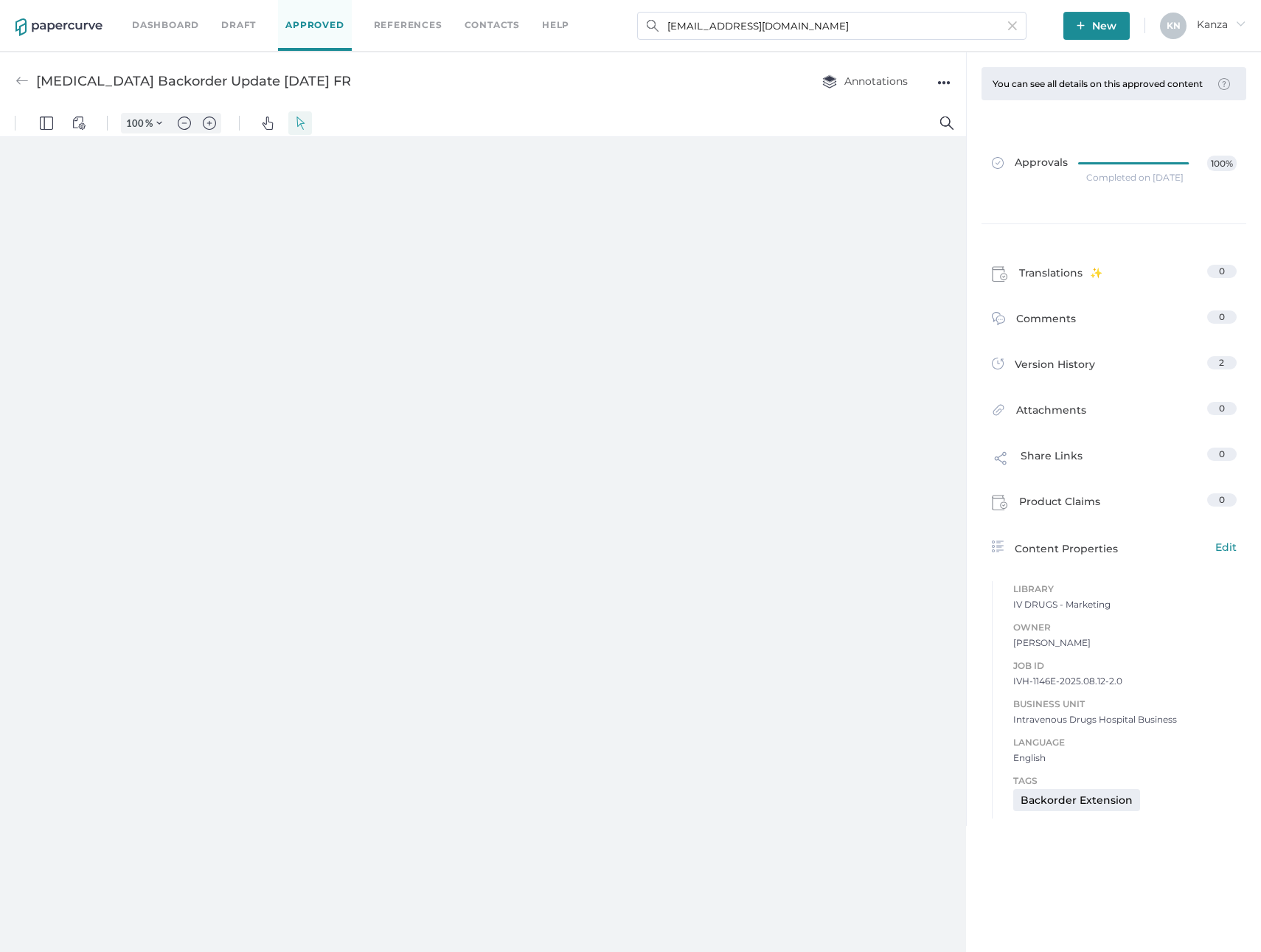
type input "107"
click at [468, 21] on link "Contacts" at bounding box center [492, 25] width 55 height 16
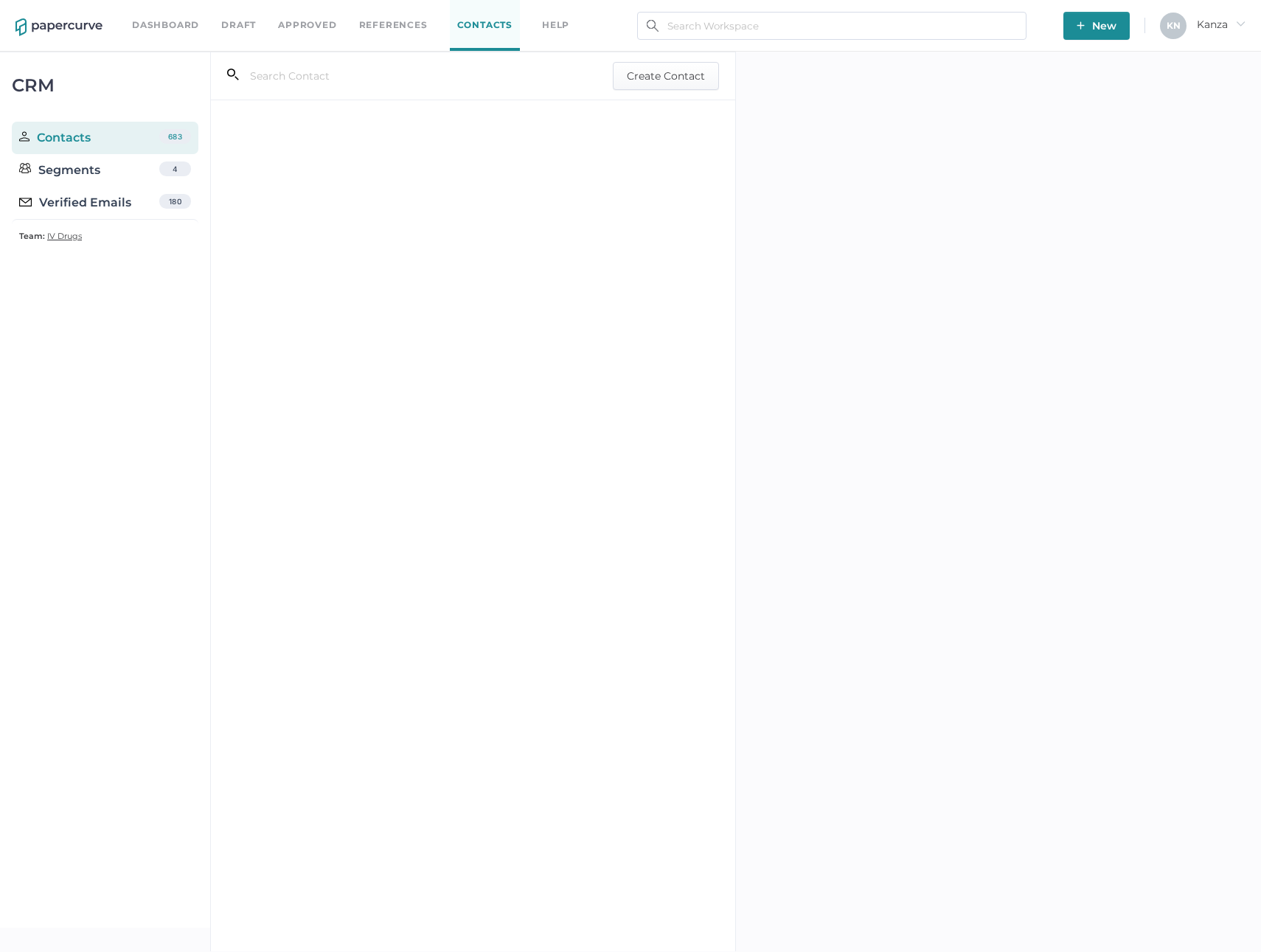
click at [110, 206] on div "Verified Emails" at bounding box center [75, 203] width 112 height 18
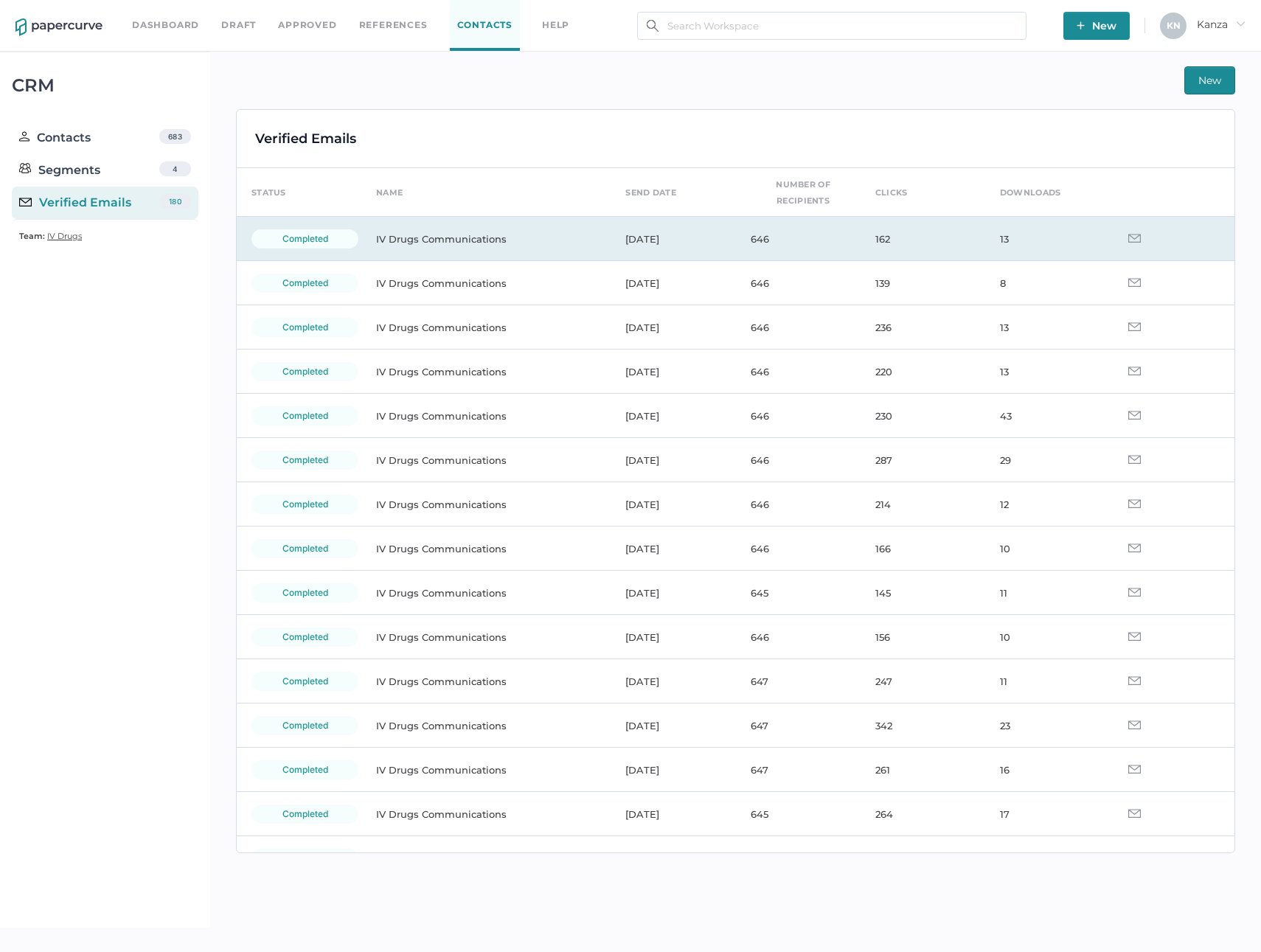
click at [416, 241] on td "IV Drugs Communications" at bounding box center [486, 239] width 249 height 45
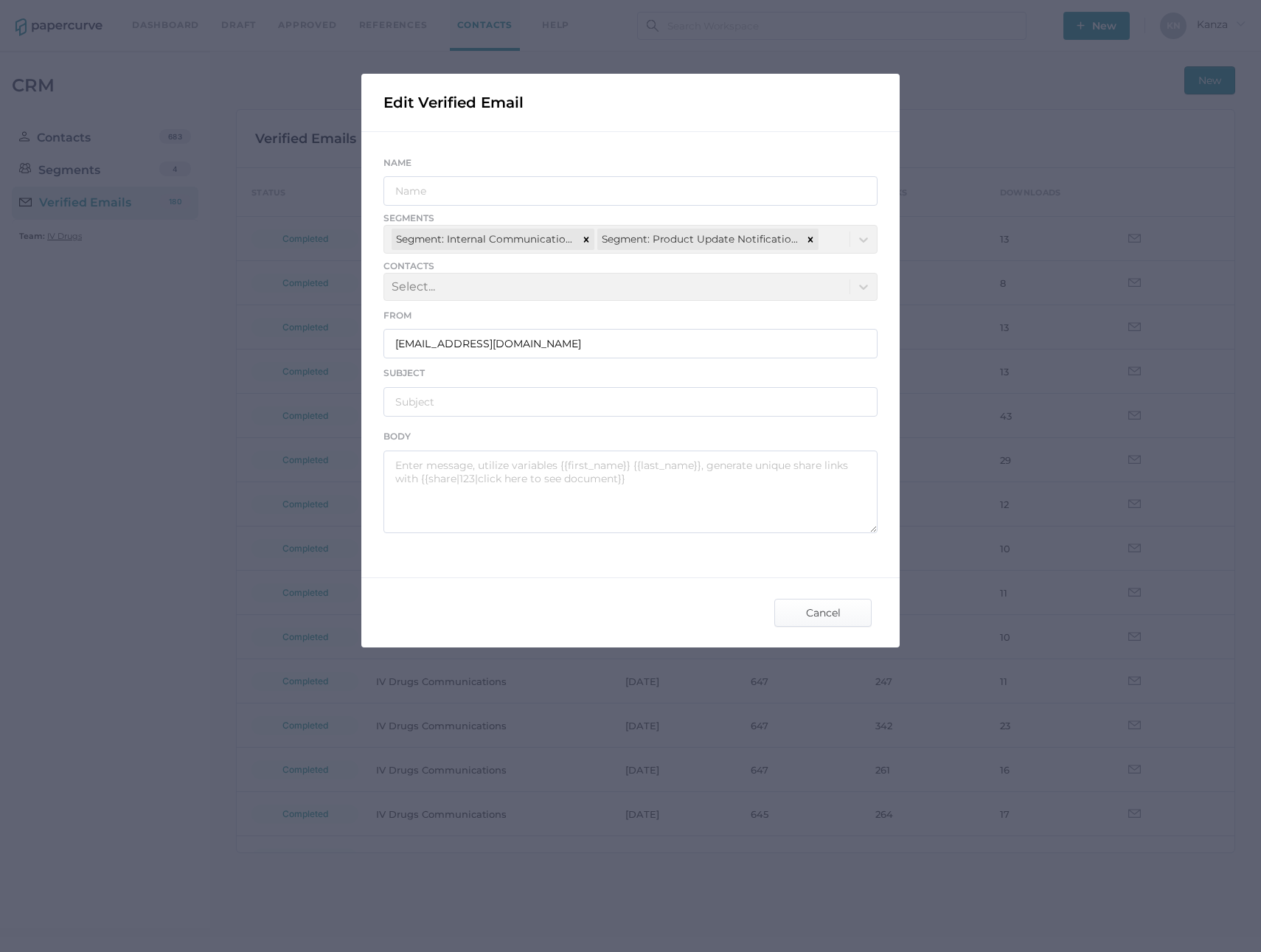
type input "IV Drugs Communications"
type input "Fresenius Kabi Canada Announcement 08.08.2025"
type textarea "Good afternoon, Please see the link below for an important announcement from Fr…"
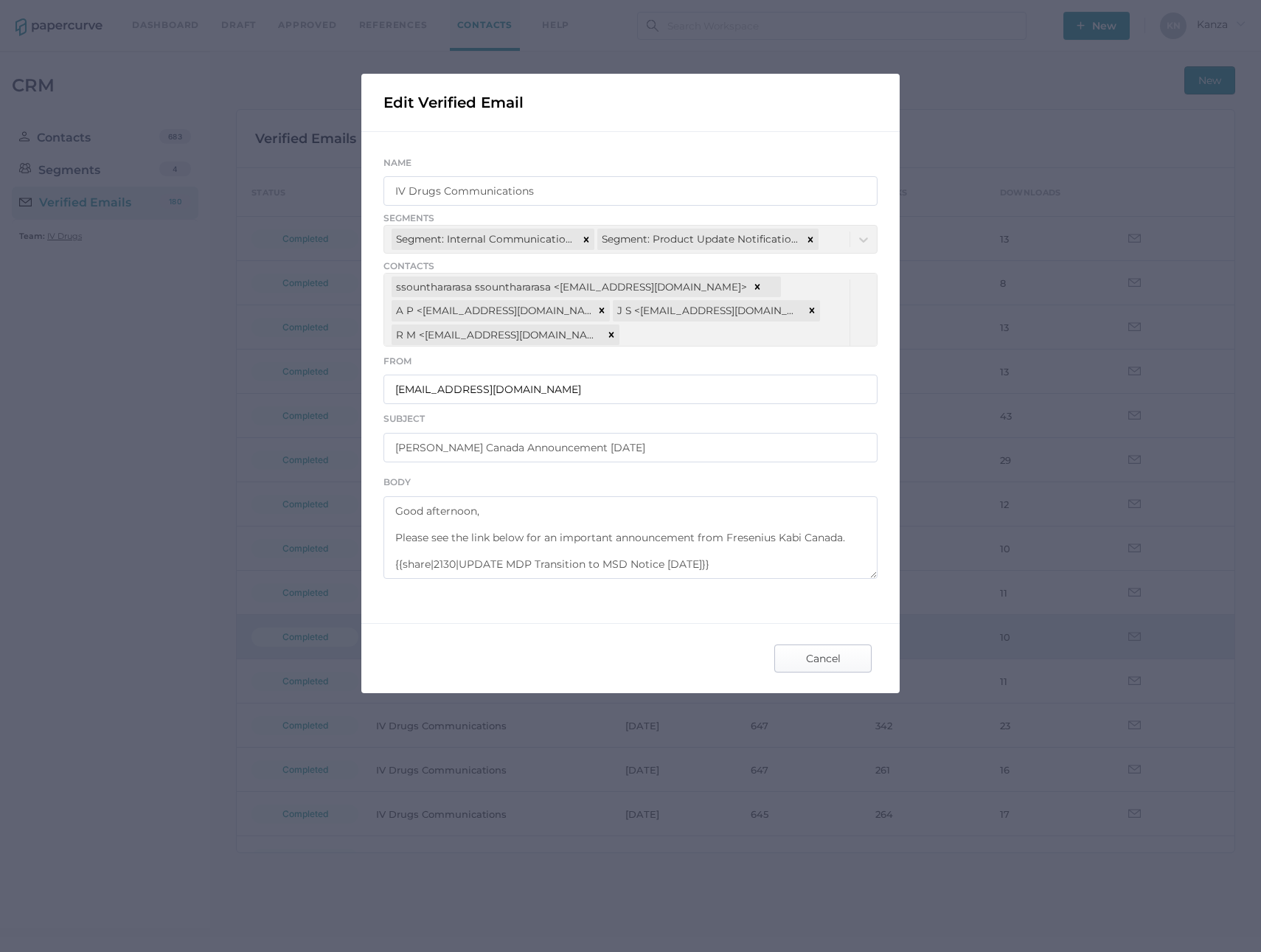
drag, startPoint x: 654, startPoint y: 541, endPoint x: 801, endPoint y: 657, distance: 187.3
click at [801, 657] on span "Cancel" at bounding box center [823, 658] width 70 height 27
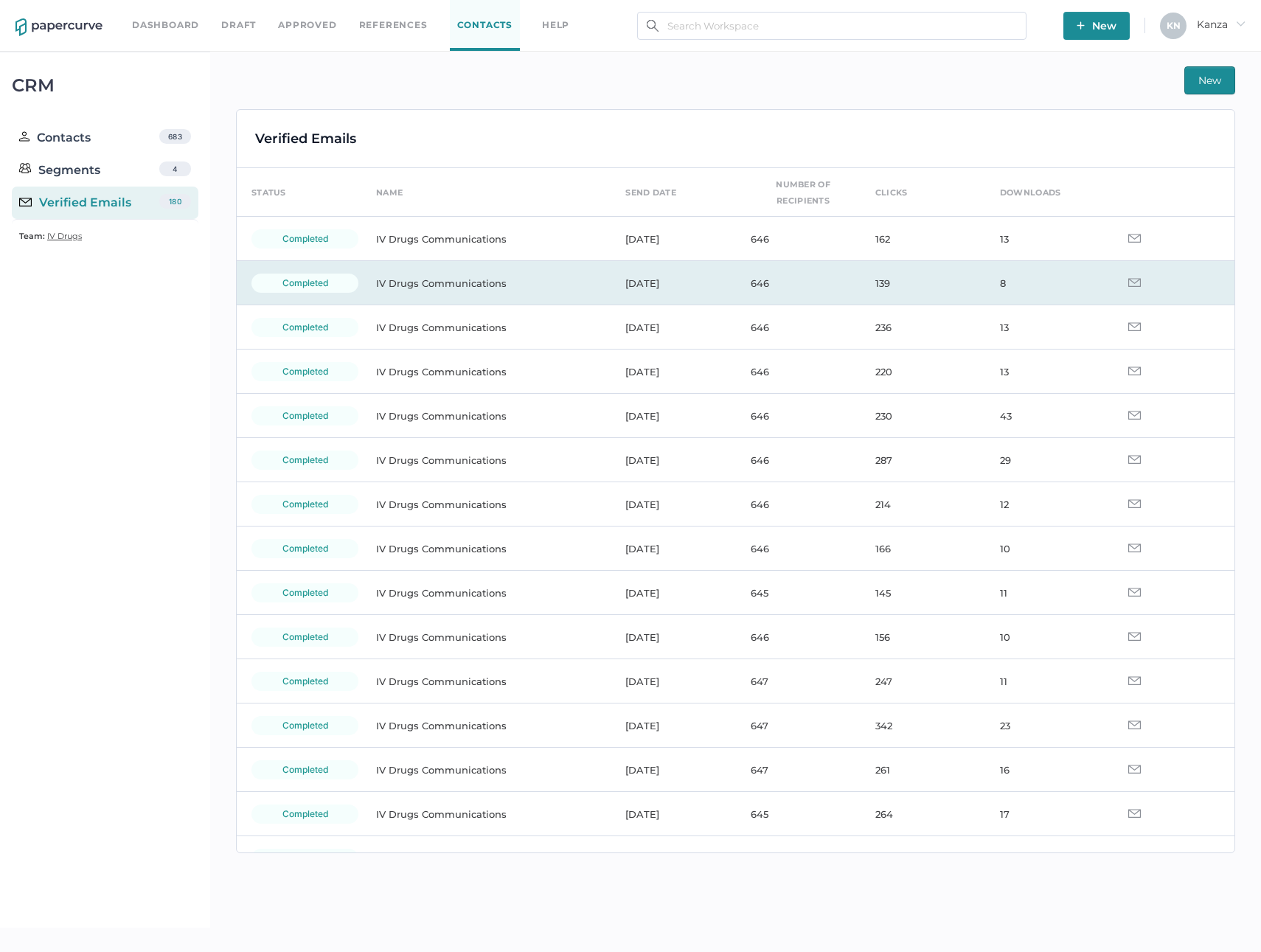
click at [438, 287] on td "IV Drugs Communications" at bounding box center [486, 283] width 249 height 45
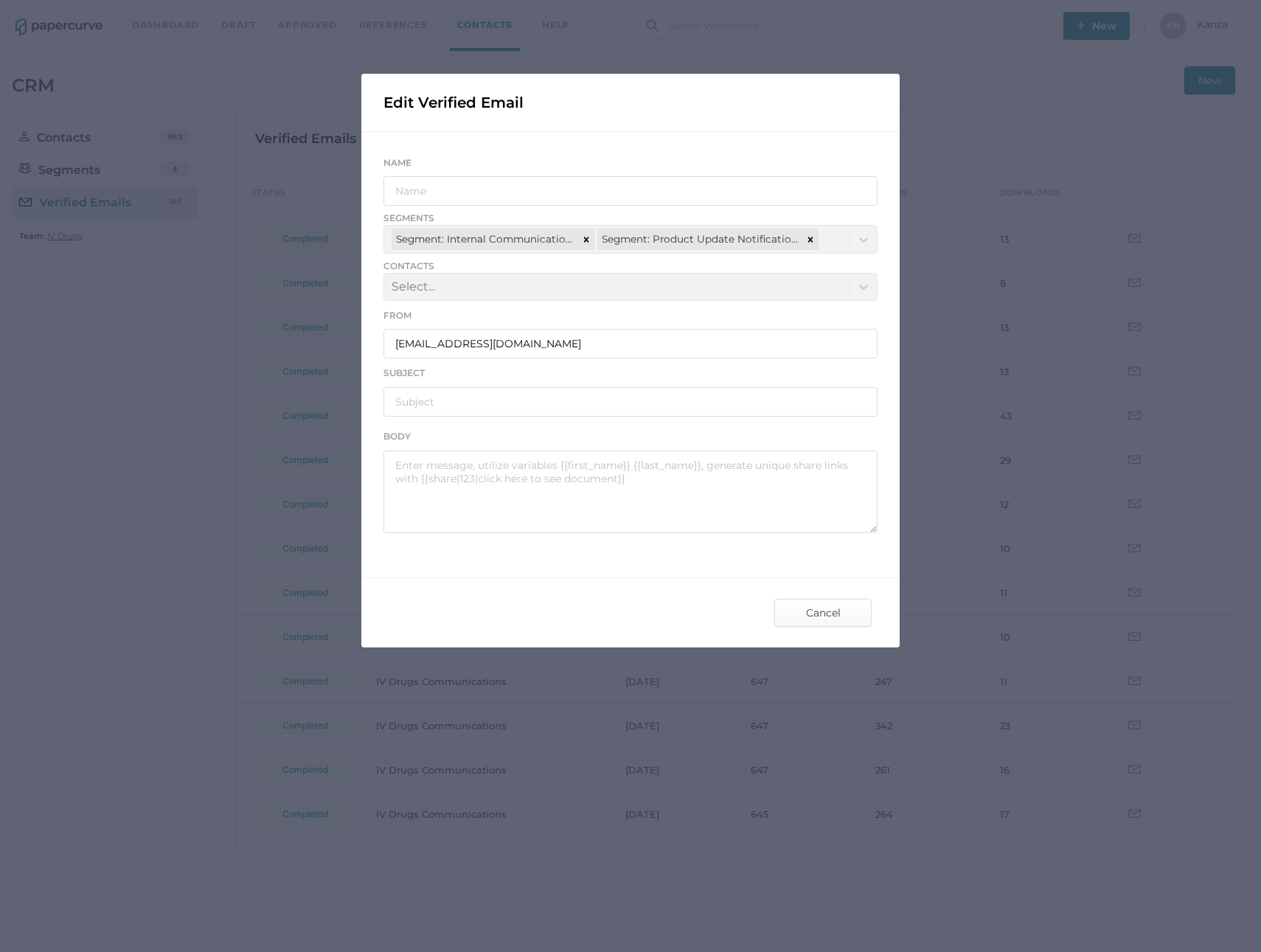
type input "IV Drugs Communications"
type input "Fresenius Kabi Product Notifications - 08.08.2025"
type textarea "Good afternoon, Please see the links below for the most recent announcements fr…"
click at [751, 535] on div "Name IV Drugs Communications Segments Segment: Internal Communications Segment:…" at bounding box center [630, 343] width 538 height 423
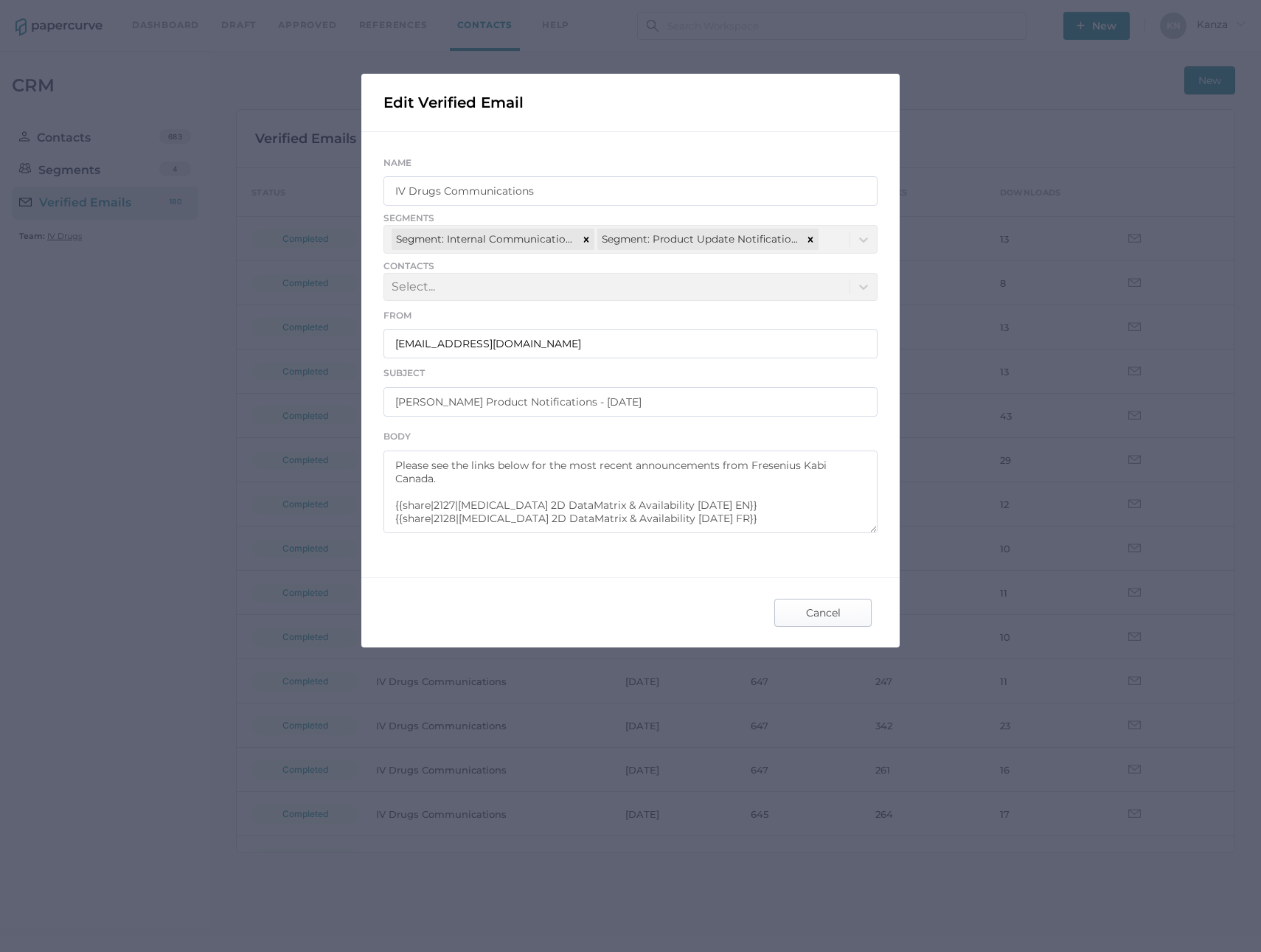
click at [828, 613] on span "Cancel" at bounding box center [823, 613] width 70 height 27
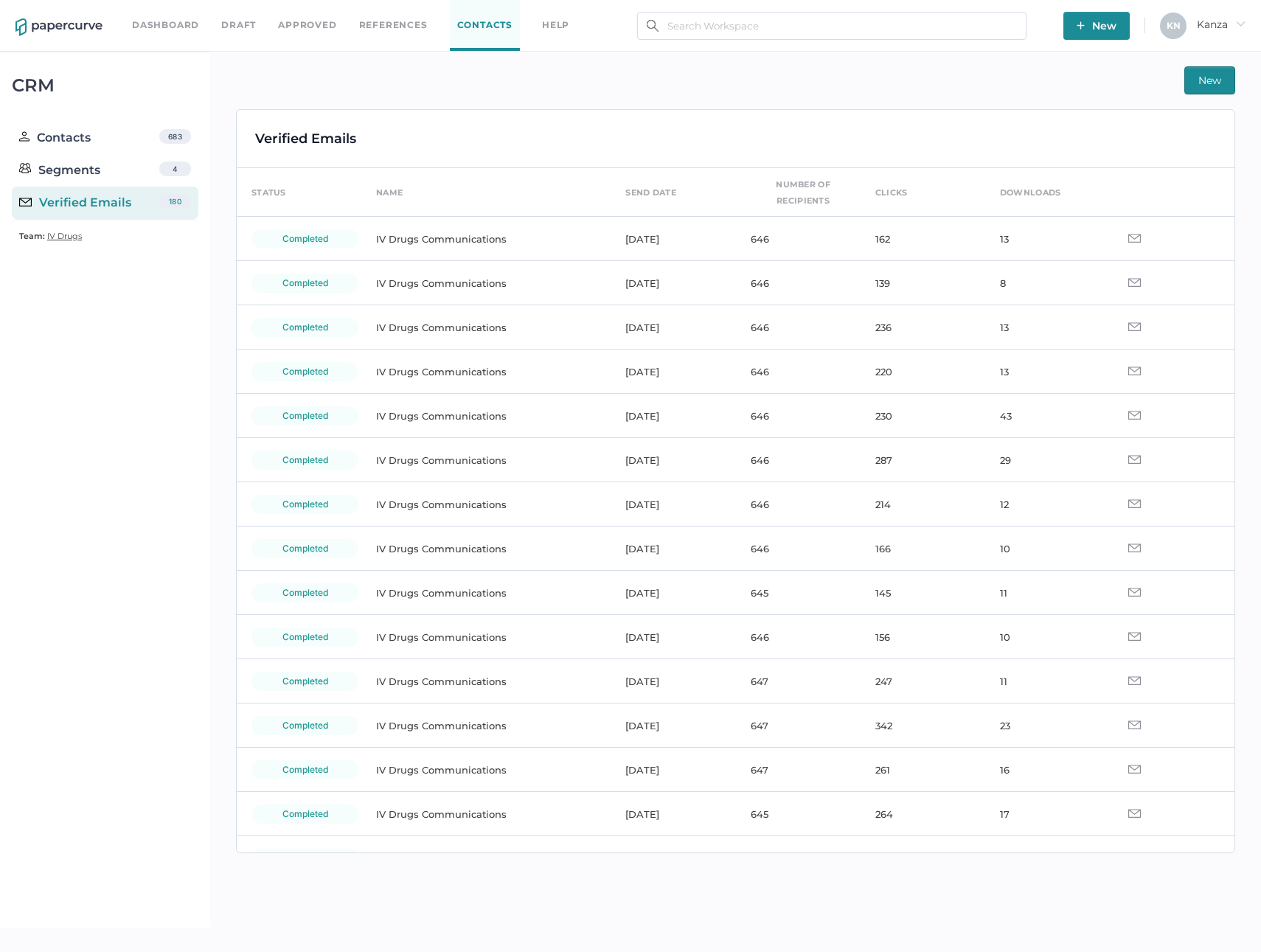
click at [1201, 68] on span "New" at bounding box center [1210, 80] width 23 height 27
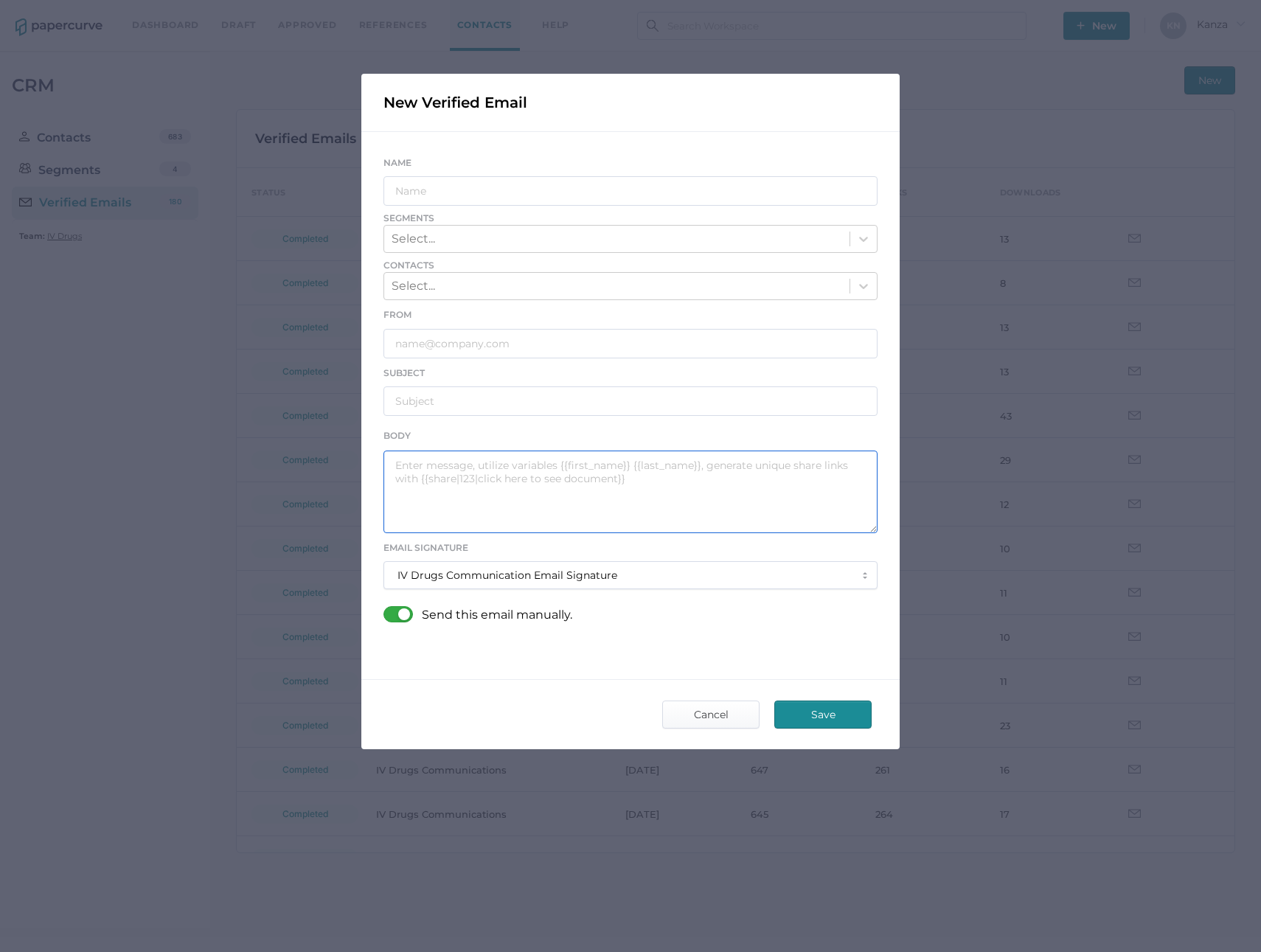
click at [428, 488] on textarea at bounding box center [630, 492] width 494 height 83
paste textarea "Good afternoon, Please see the links below for the most recent announcements fr…"
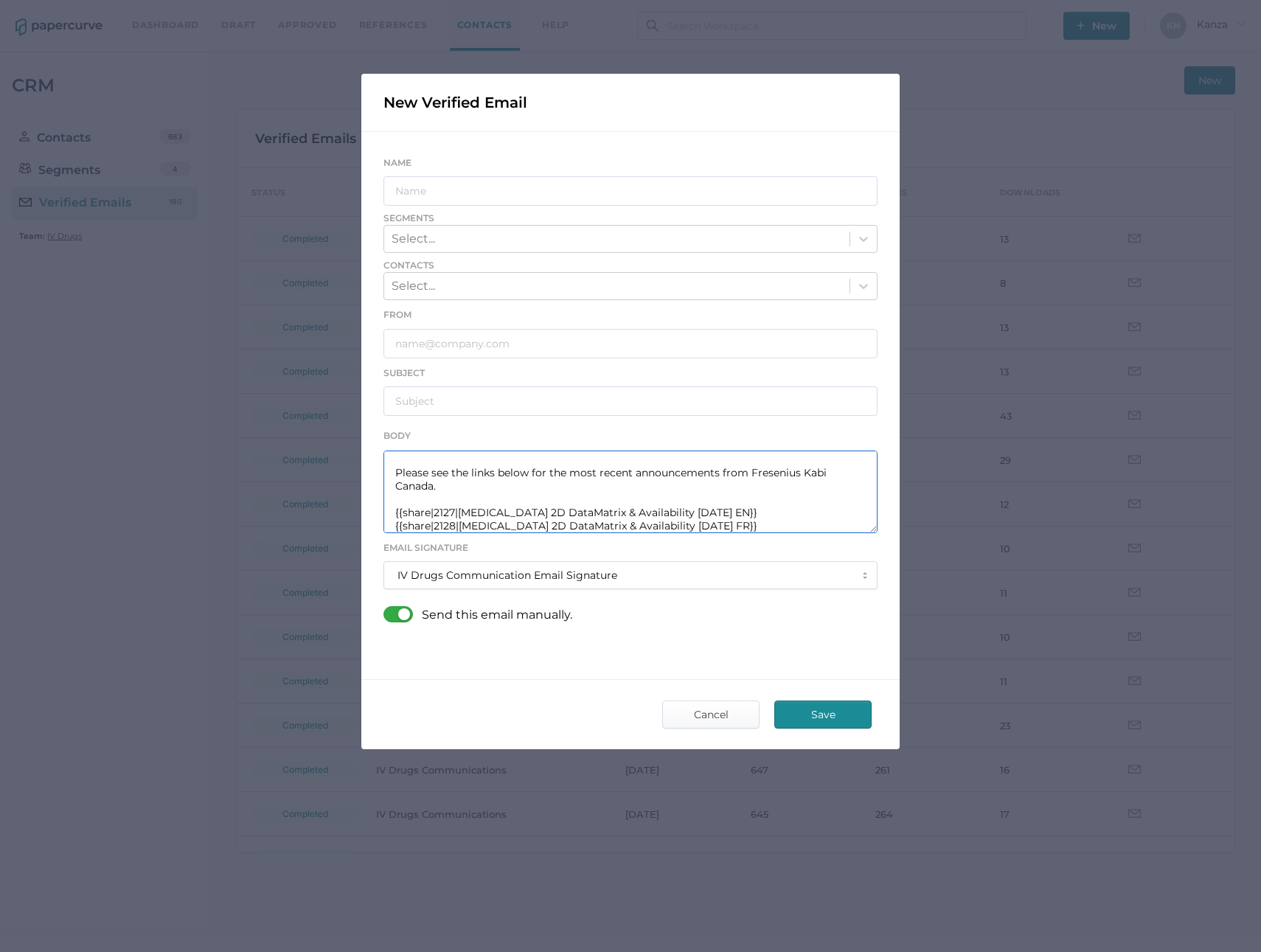
drag, startPoint x: 643, startPoint y: 512, endPoint x: 461, endPoint y: 511, distance: 182.0
click at [461, 511] on textarea "Good afternoon, Please see the links below for the most recent announcements fr…" at bounding box center [630, 492] width 494 height 83
drag, startPoint x: 680, startPoint y: 512, endPoint x: 458, endPoint y: 510, distance: 222.0
click at [458, 510] on textarea "Good afternoon, Please see the links below for the most recent announcements fr…" at bounding box center [630, 492] width 494 height 83
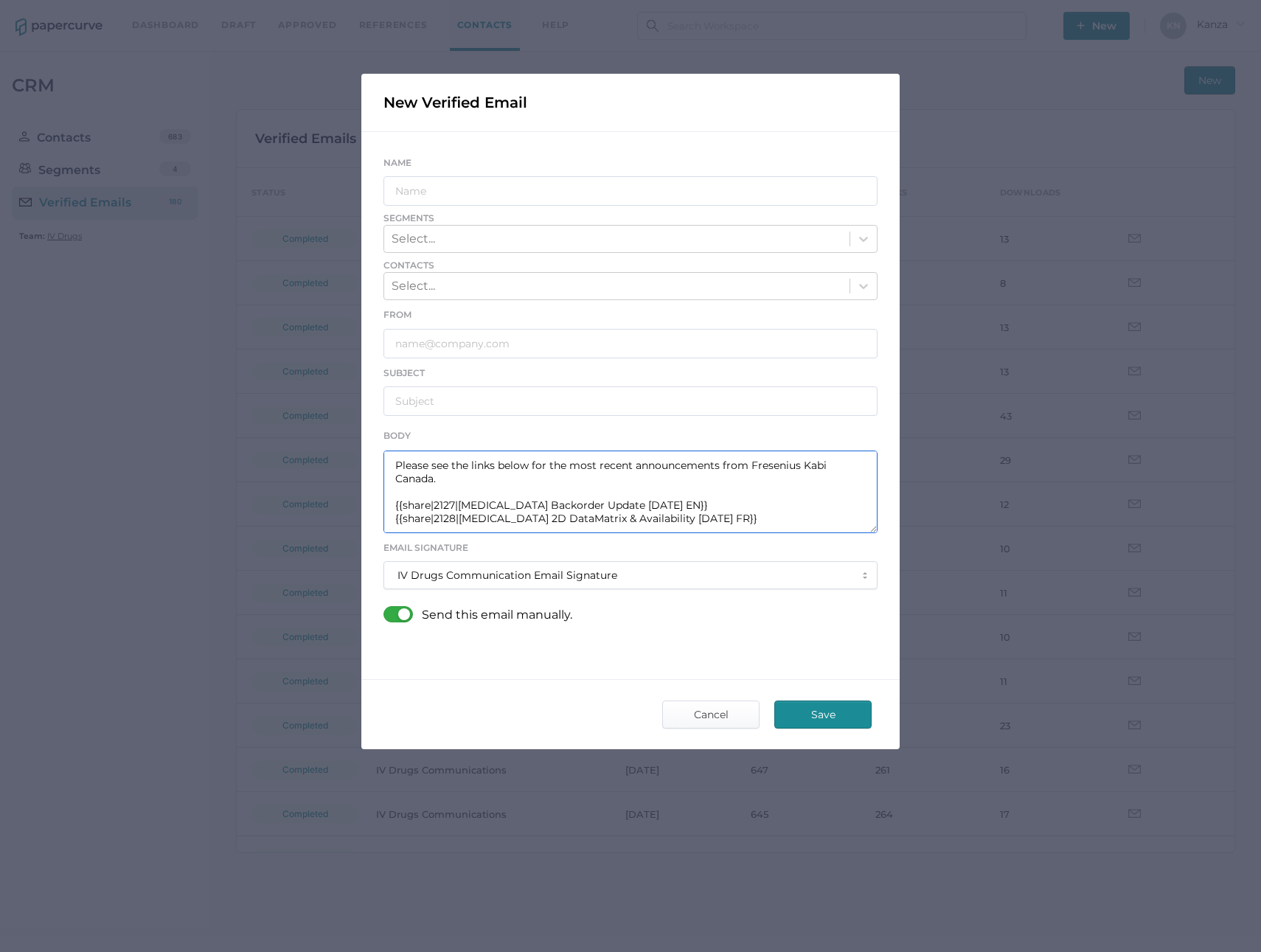
drag, startPoint x: 703, startPoint y: 524, endPoint x: 461, endPoint y: 516, distance: 242.1
click at [461, 516] on textarea "Good afternoon, Please see the links below for the most recent announcements fr…" at bounding box center [630, 492] width 494 height 83
paste textarea "Levothyroxine Backorder Update 08.12"
click at [452, 505] on textarea "Good afternoon, Please see the links below for the most recent announcements fr…" at bounding box center [630, 492] width 494 height 83
type textarea "Good afternoon, Please see the links below for the most recent announcements fr…"
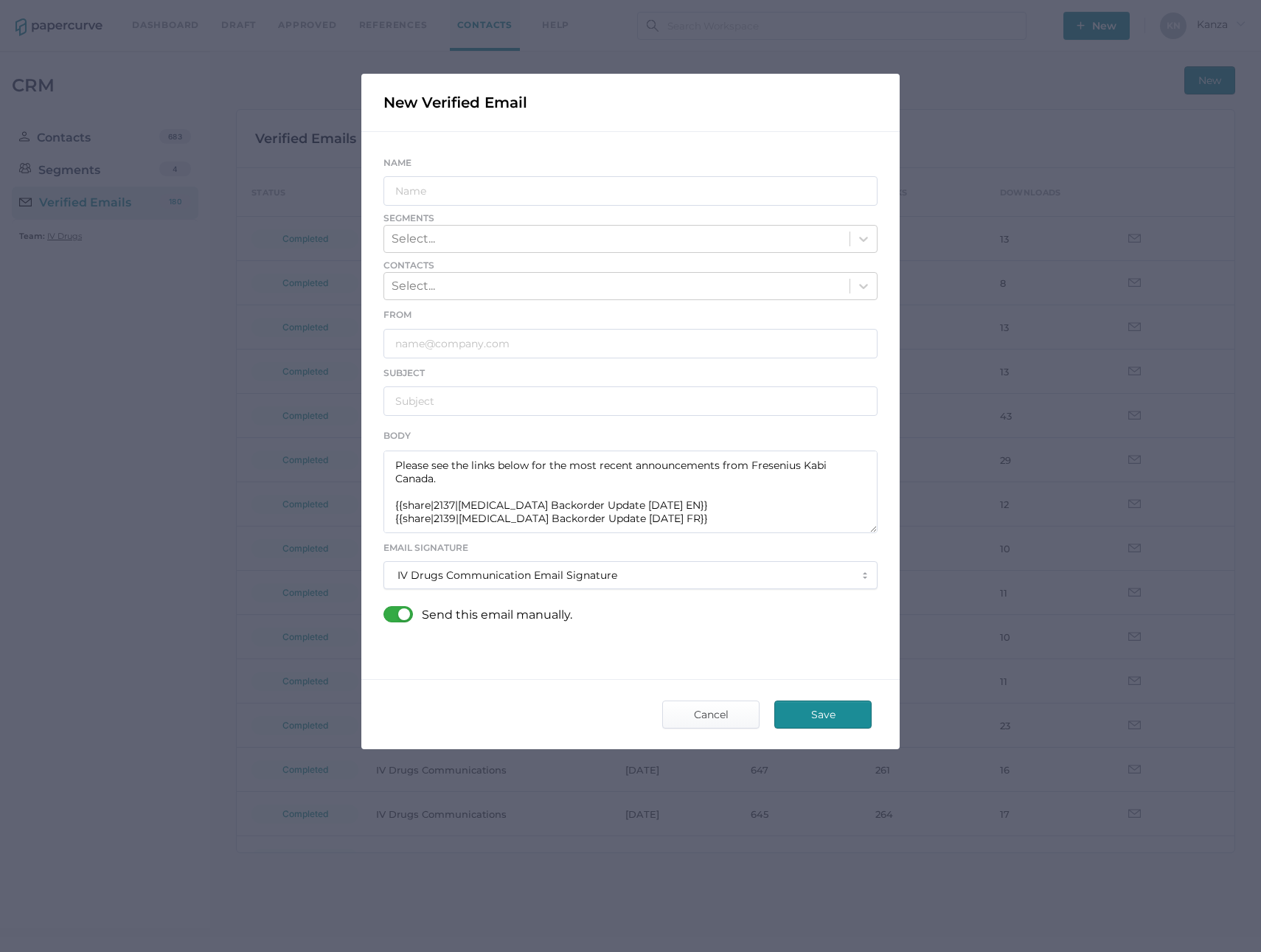
click at [399, 618] on div at bounding box center [402, 614] width 38 height 16
click at [386, 609] on input "checkbox" at bounding box center [386, 609] width 0 height 0
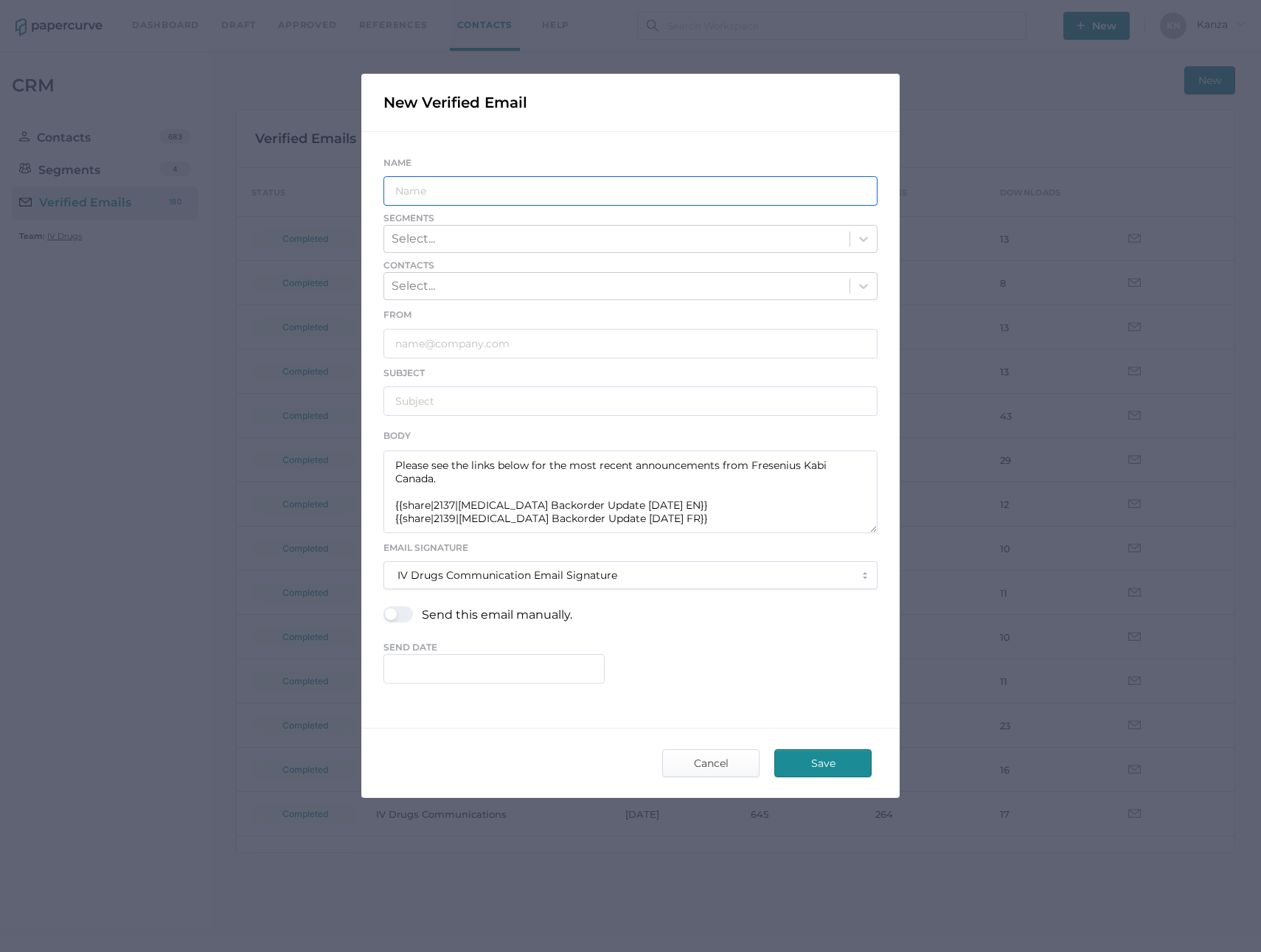
click at [478, 204] on input "text" at bounding box center [630, 191] width 494 height 29
type input "IV Drugs Communications"
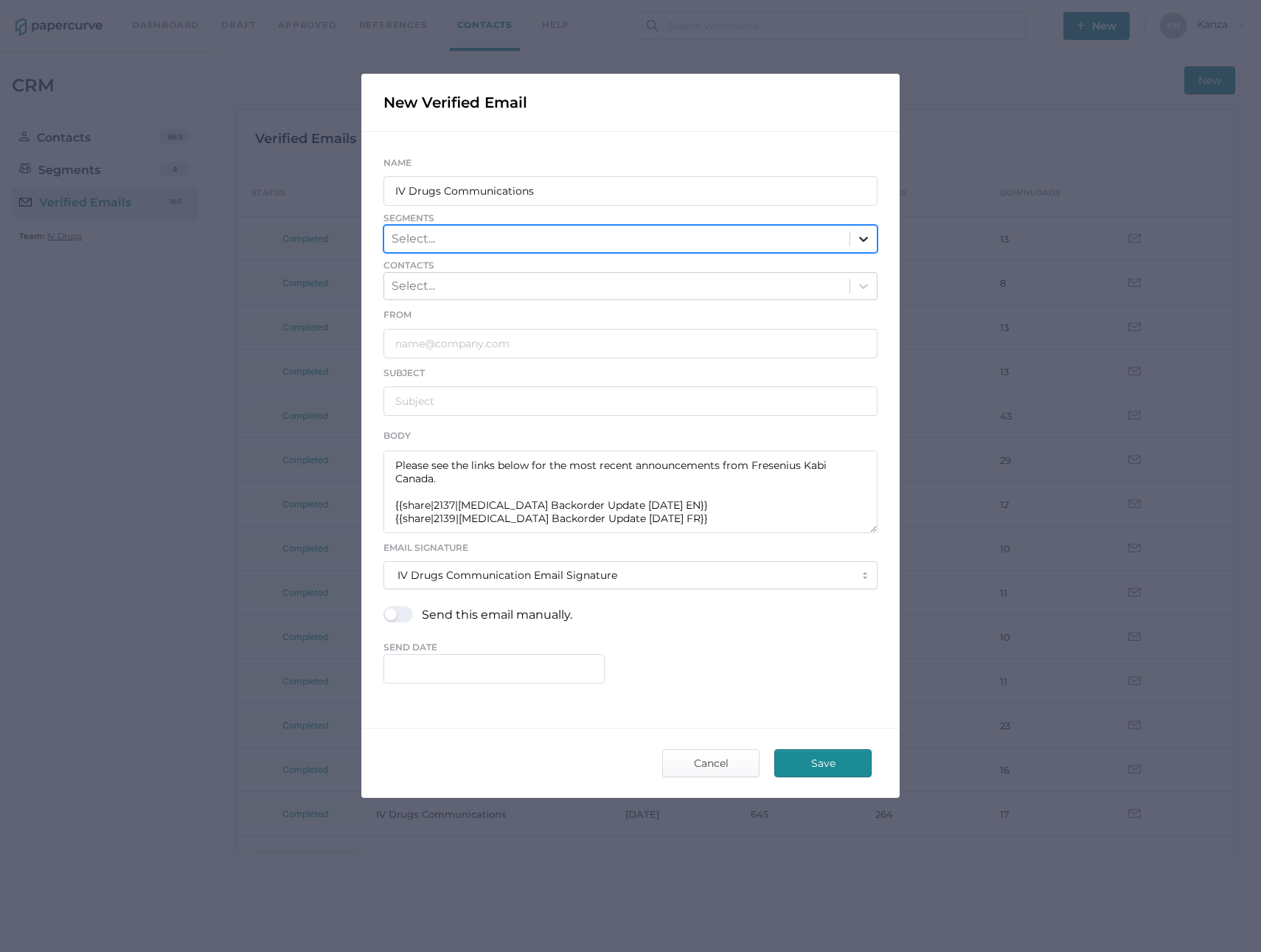
click at [860, 237] on icon at bounding box center [863, 240] width 9 height 5
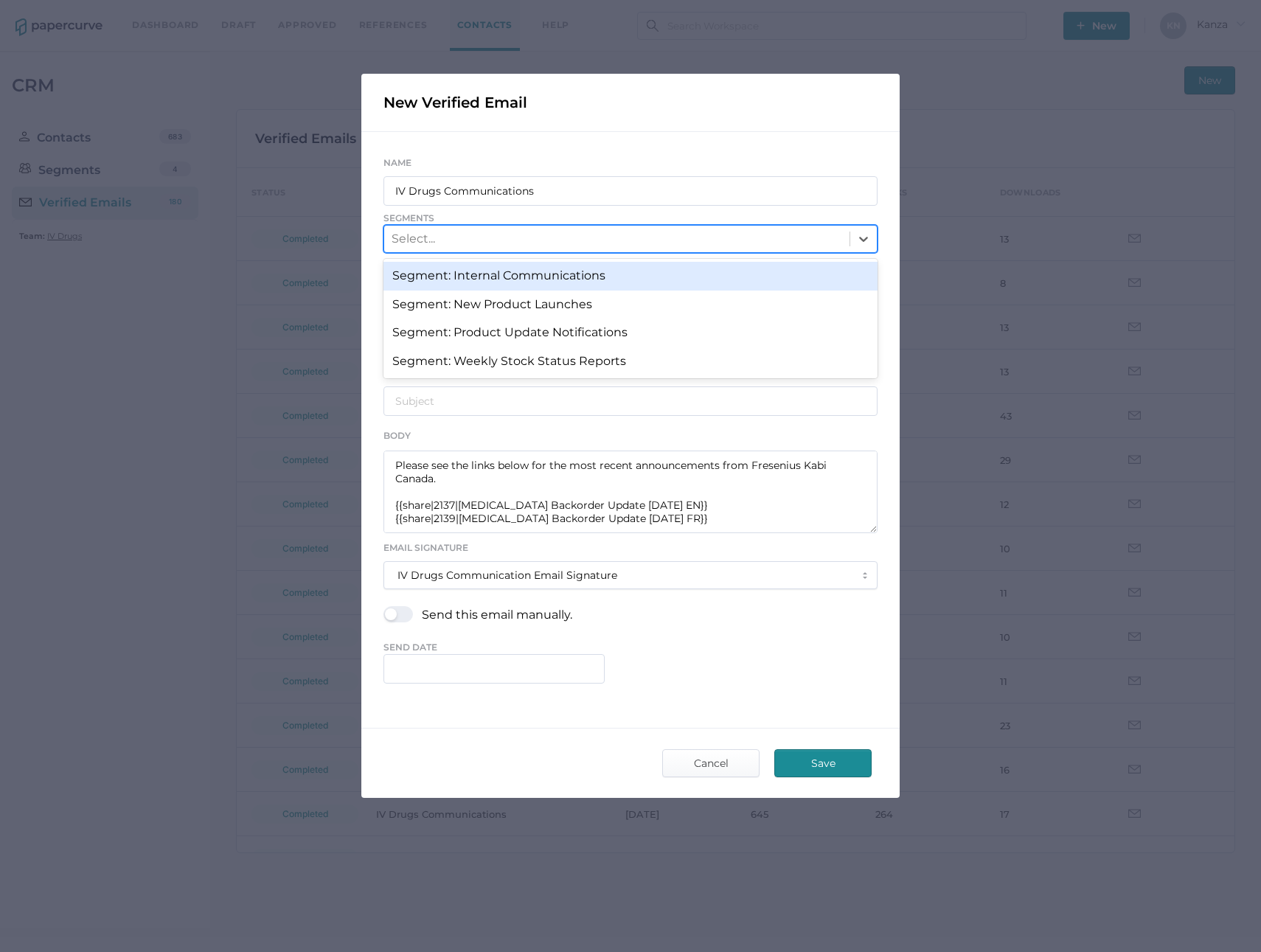
click at [601, 272] on div "Segment: Internal Communications" at bounding box center [630, 275] width 494 height 28
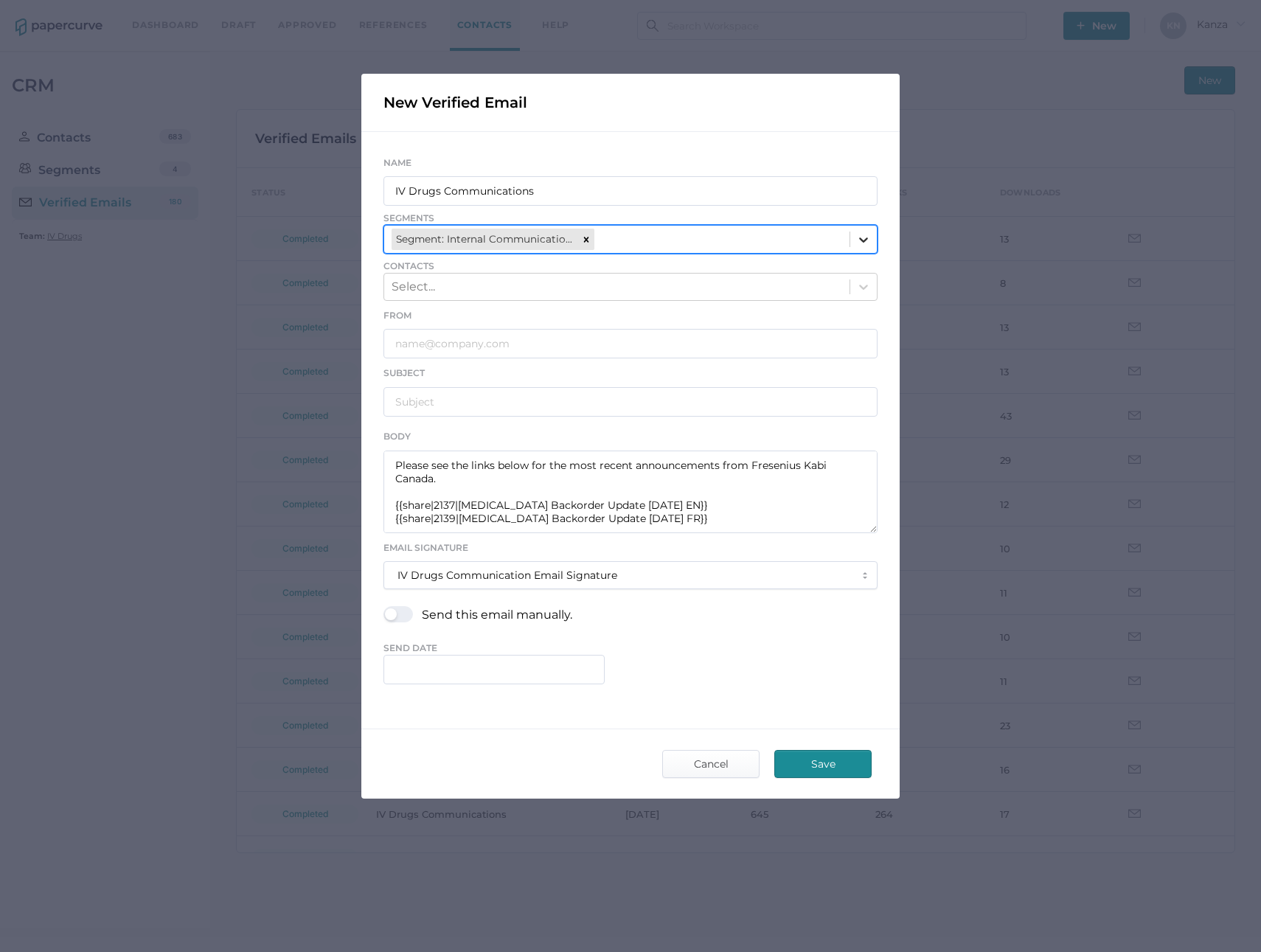
click at [873, 235] on div at bounding box center [864, 240] width 27 height 27
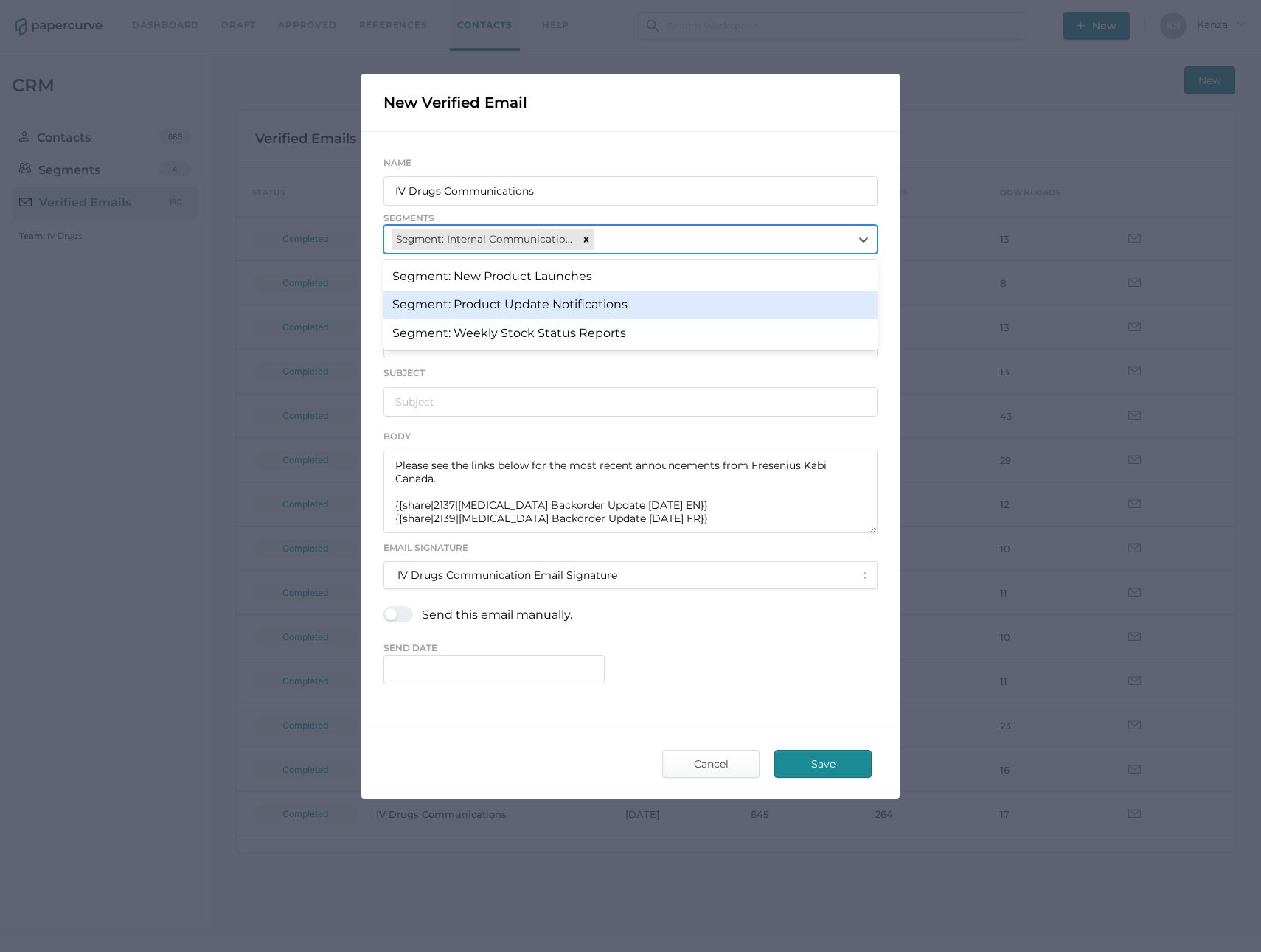
click at [649, 301] on div "Segment: Product Update Notifications" at bounding box center [630, 304] width 494 height 28
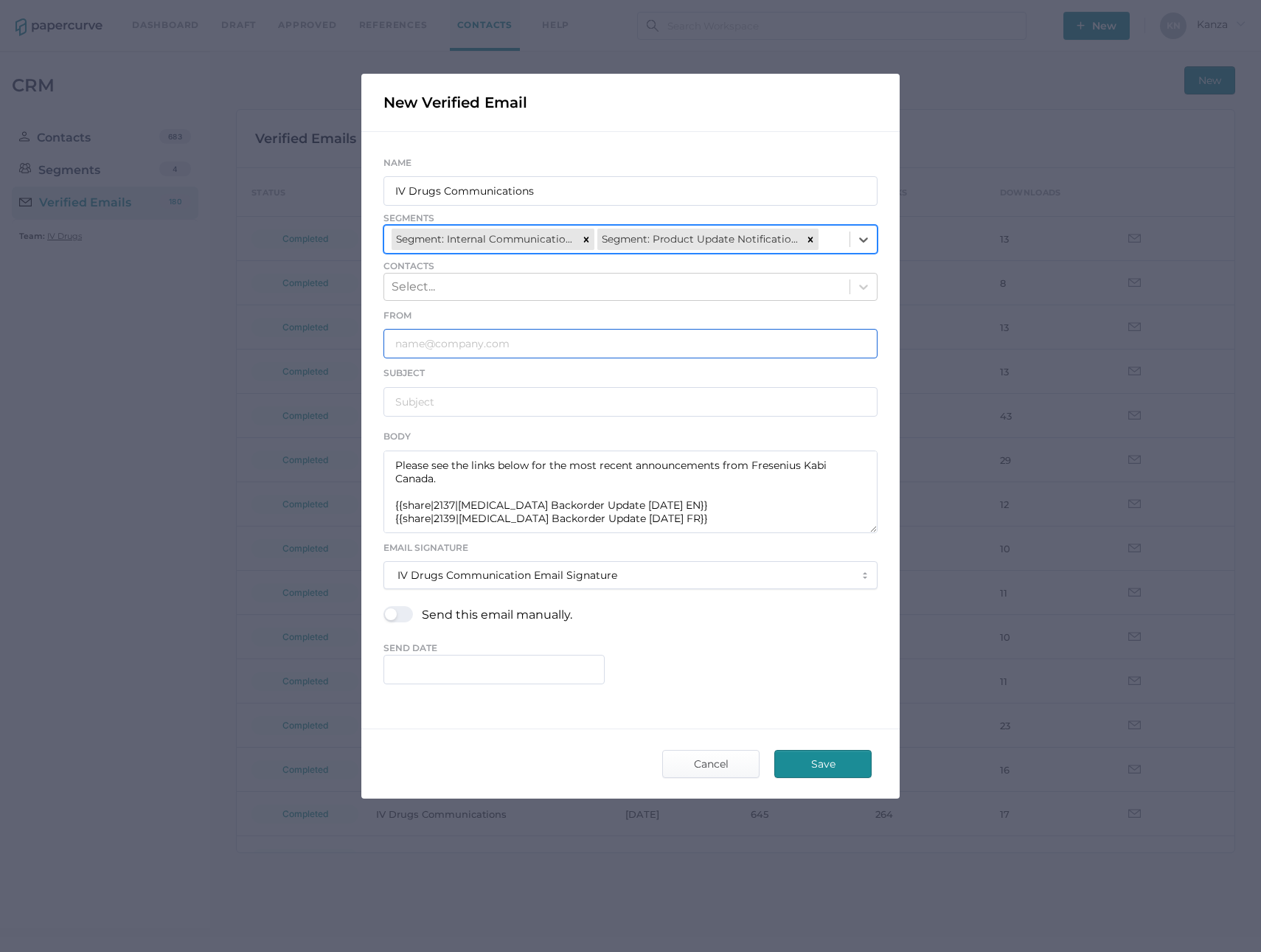
click at [463, 345] on input "text" at bounding box center [630, 343] width 494 height 29
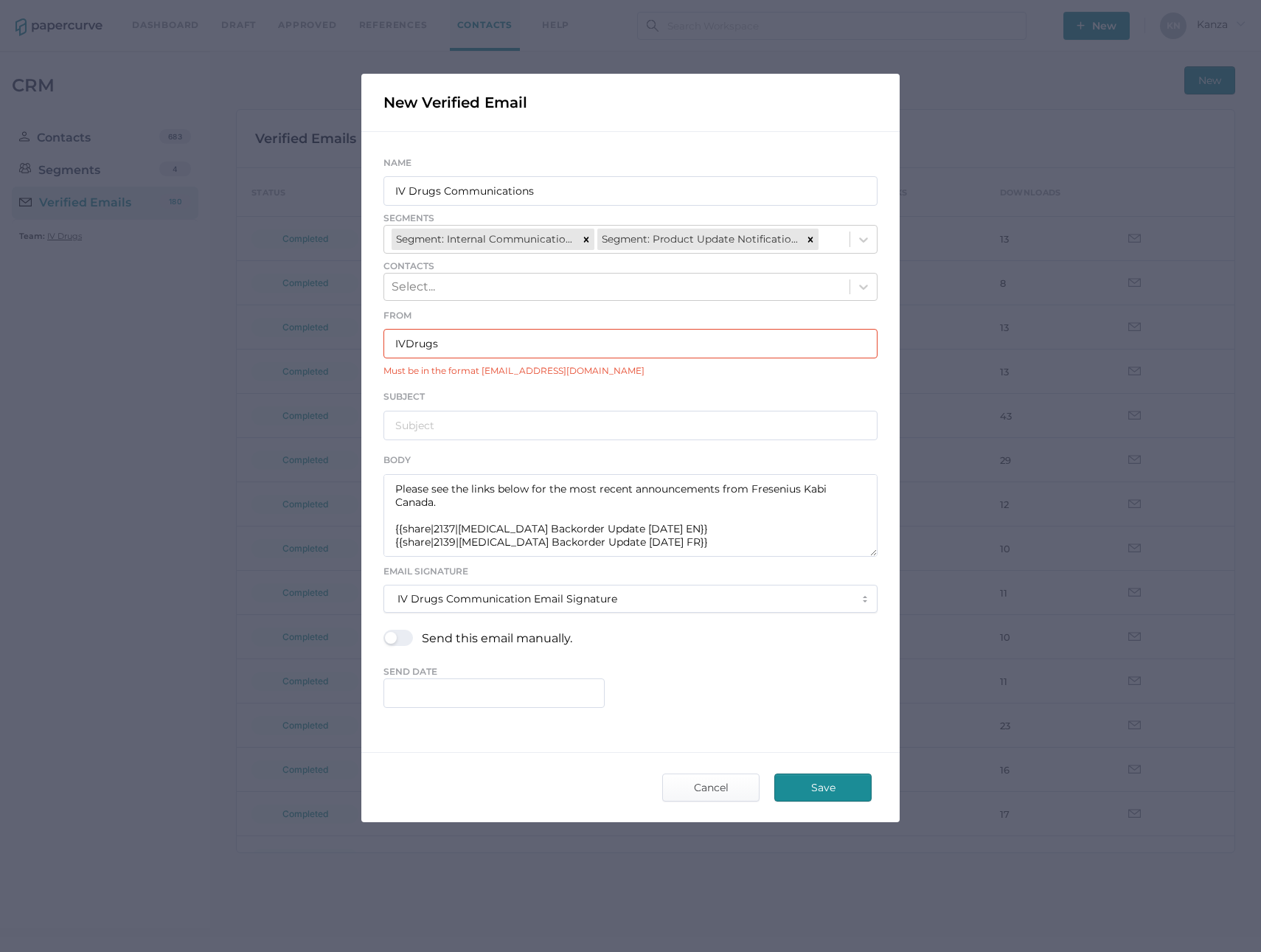
type input "IVDrugsCommunications@fresenius-kabi.com"
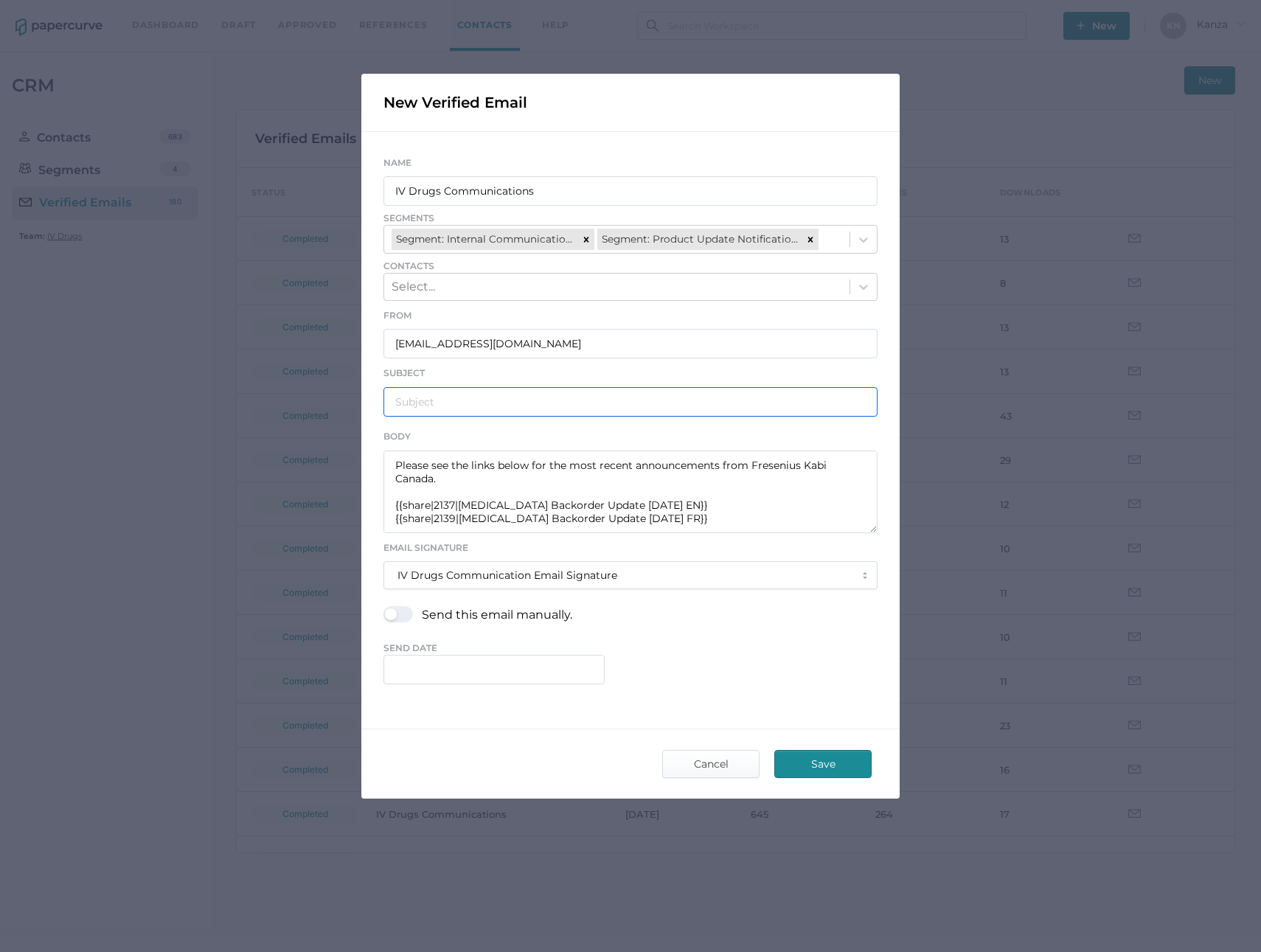
click at [482, 406] on input "text" at bounding box center [630, 402] width 494 height 29
type input "Fresenius Kabi Product Notifications - 08.12.2025"
click at [438, 669] on input "text" at bounding box center [494, 669] width 221 height 29
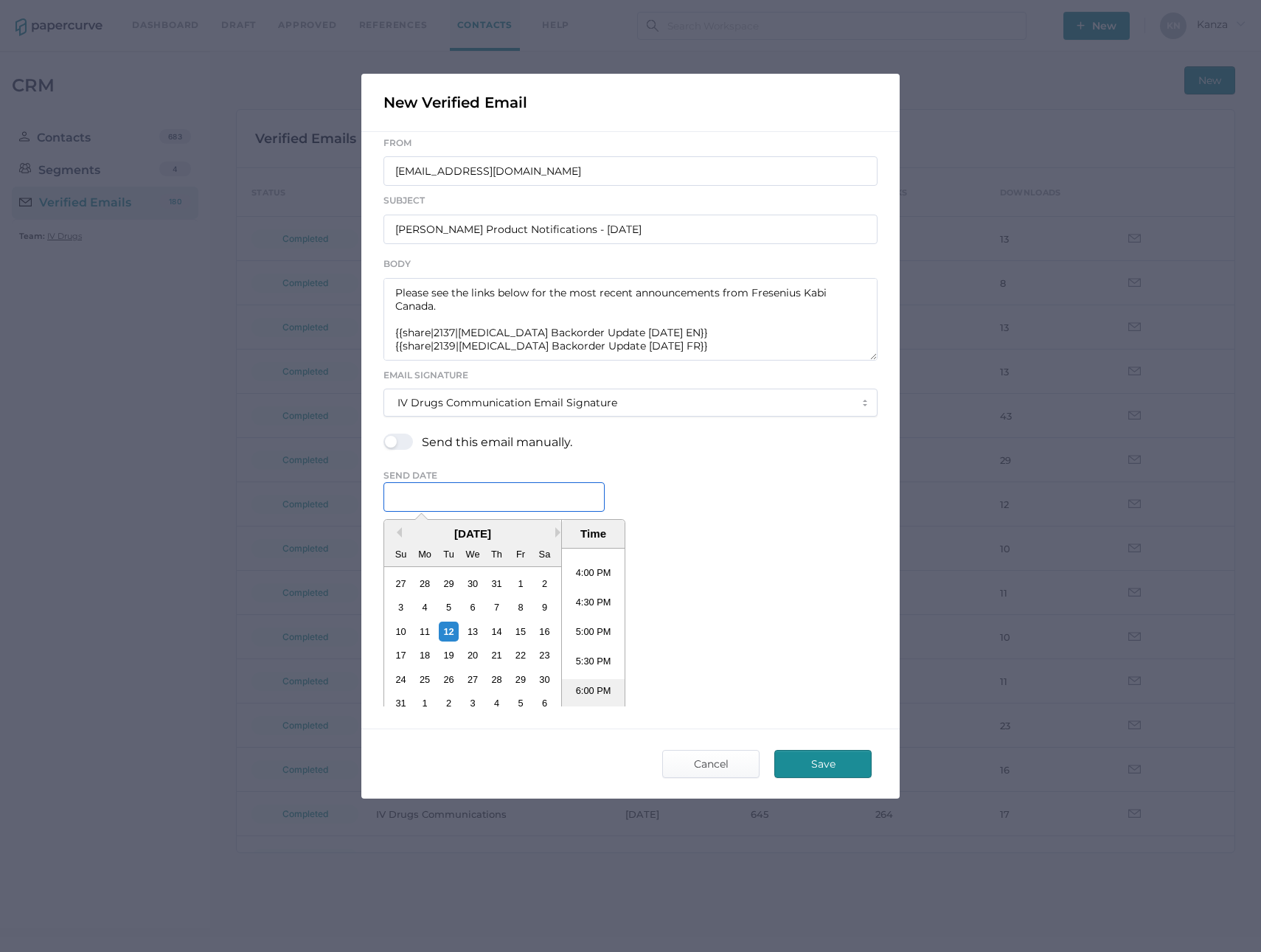
scroll to position [193, 0]
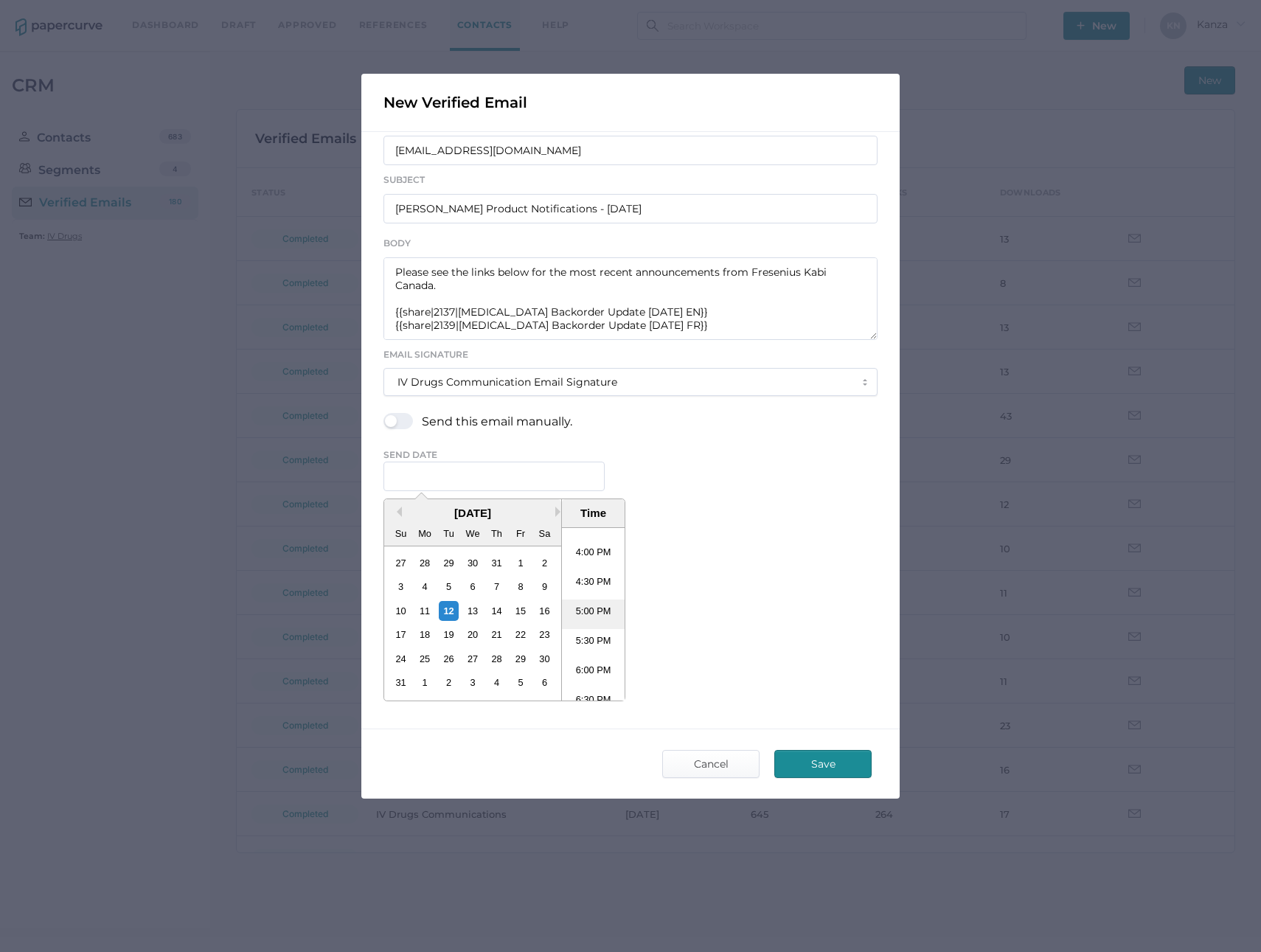
click at [596, 615] on li "5:00 PM" at bounding box center [592, 614] width 62 height 29
type input "August 12, 2025 5:00 PM"
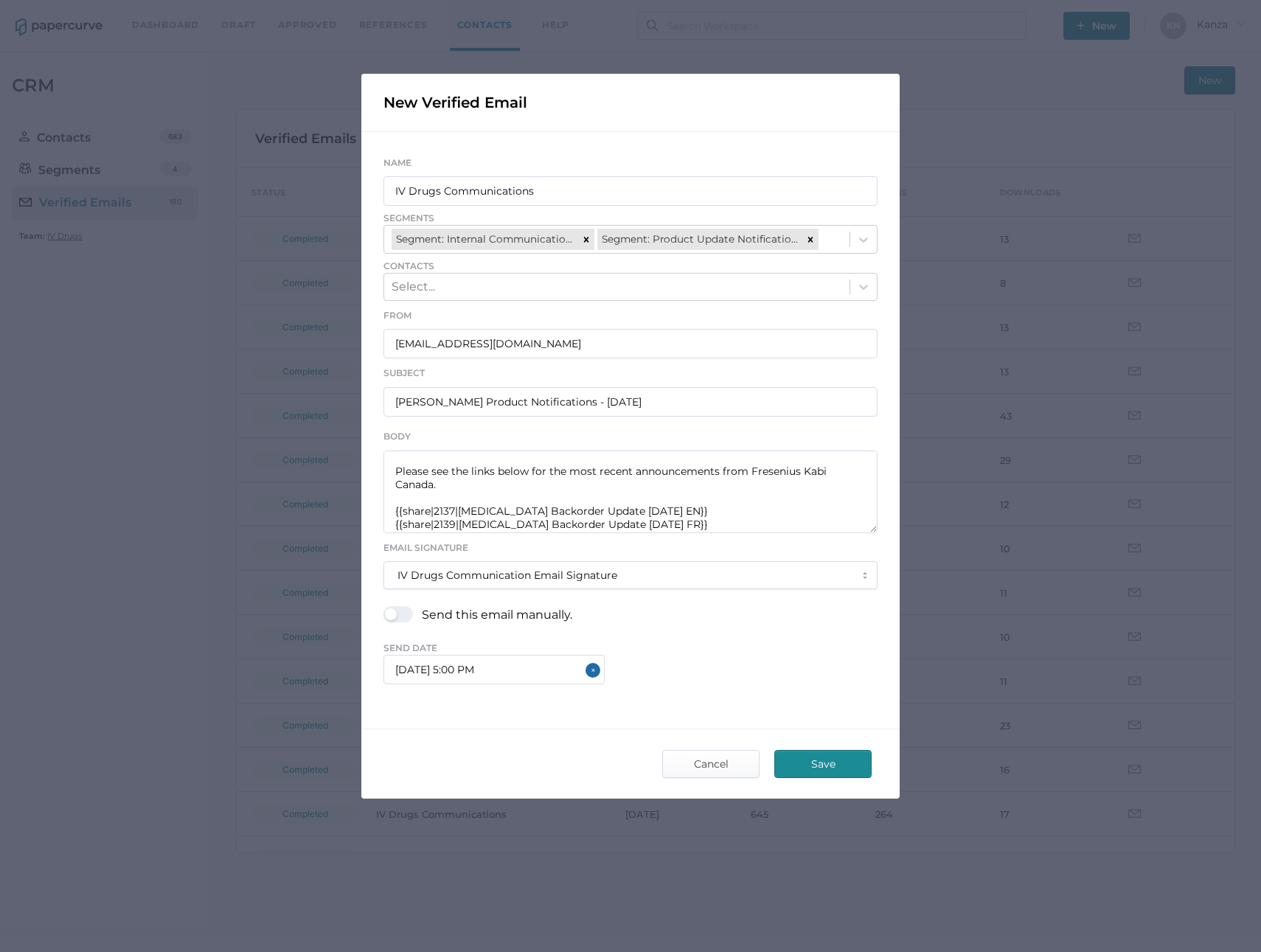
scroll to position [27, 0]
click at [815, 760] on span "Save" at bounding box center [823, 764] width 70 height 27
